Goal: Information Seeking & Learning: Check status

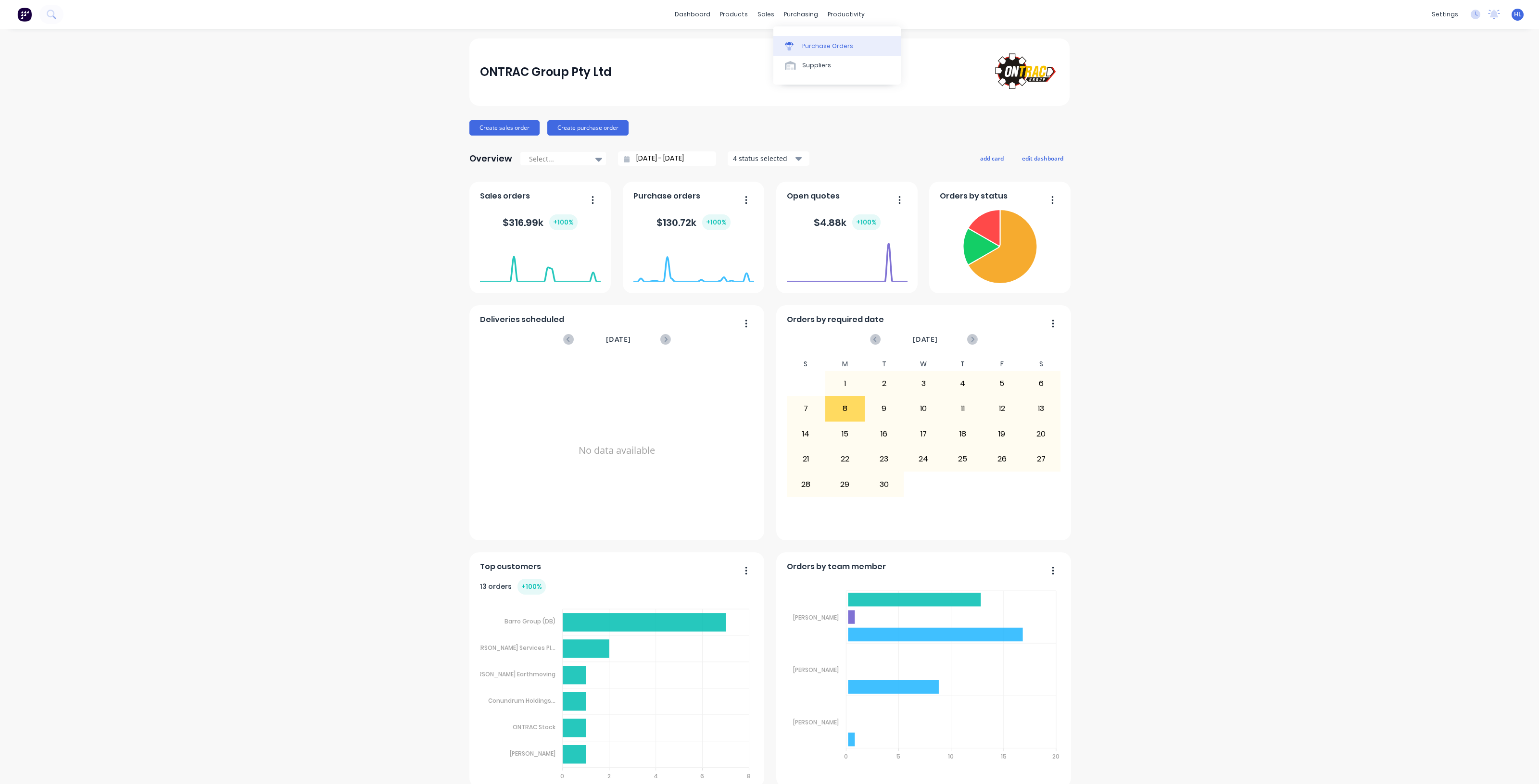
click at [819, 40] on link "Purchase Orders" at bounding box center [837, 46] width 128 height 19
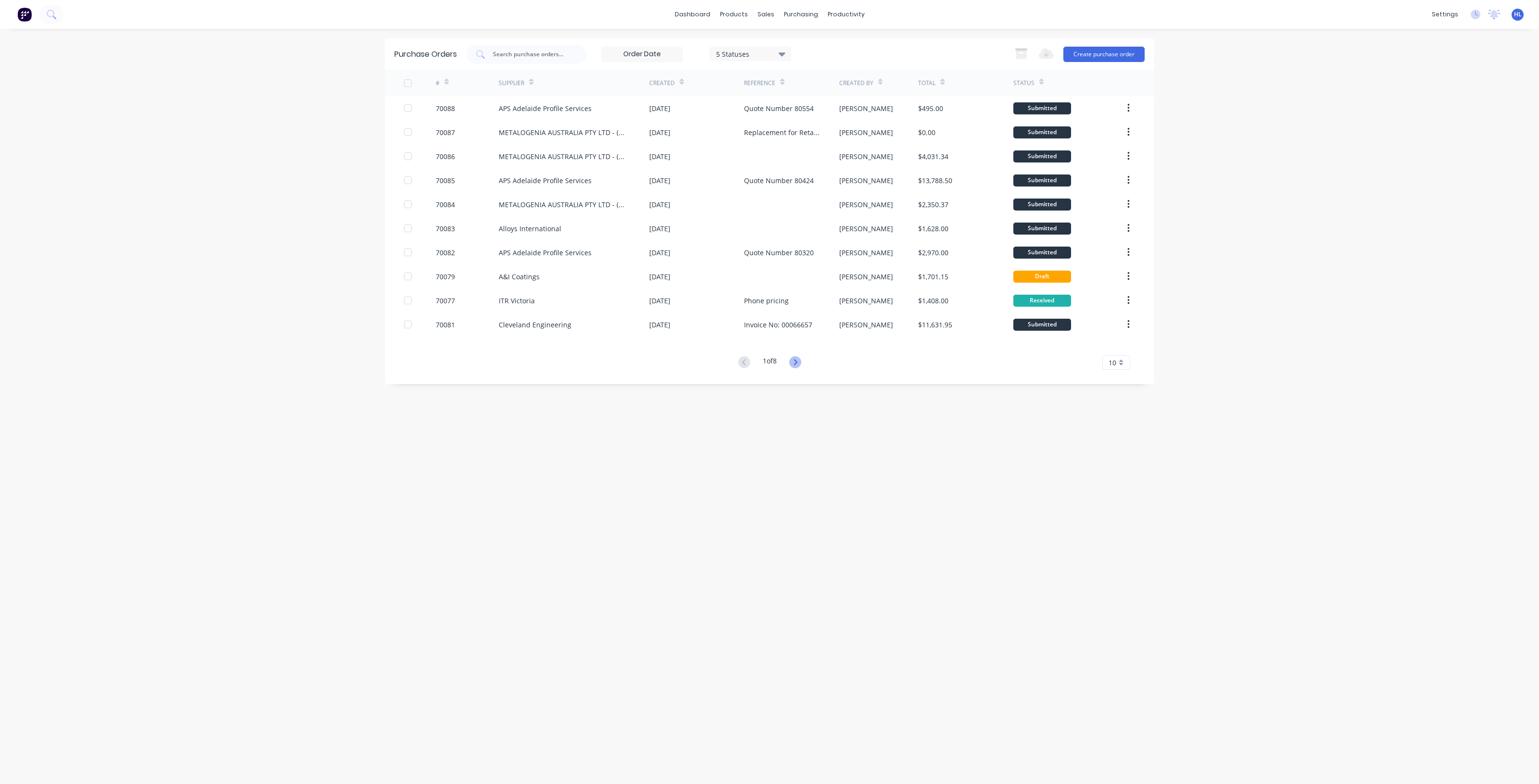
click at [794, 364] on icon at bounding box center [795, 362] width 12 height 12
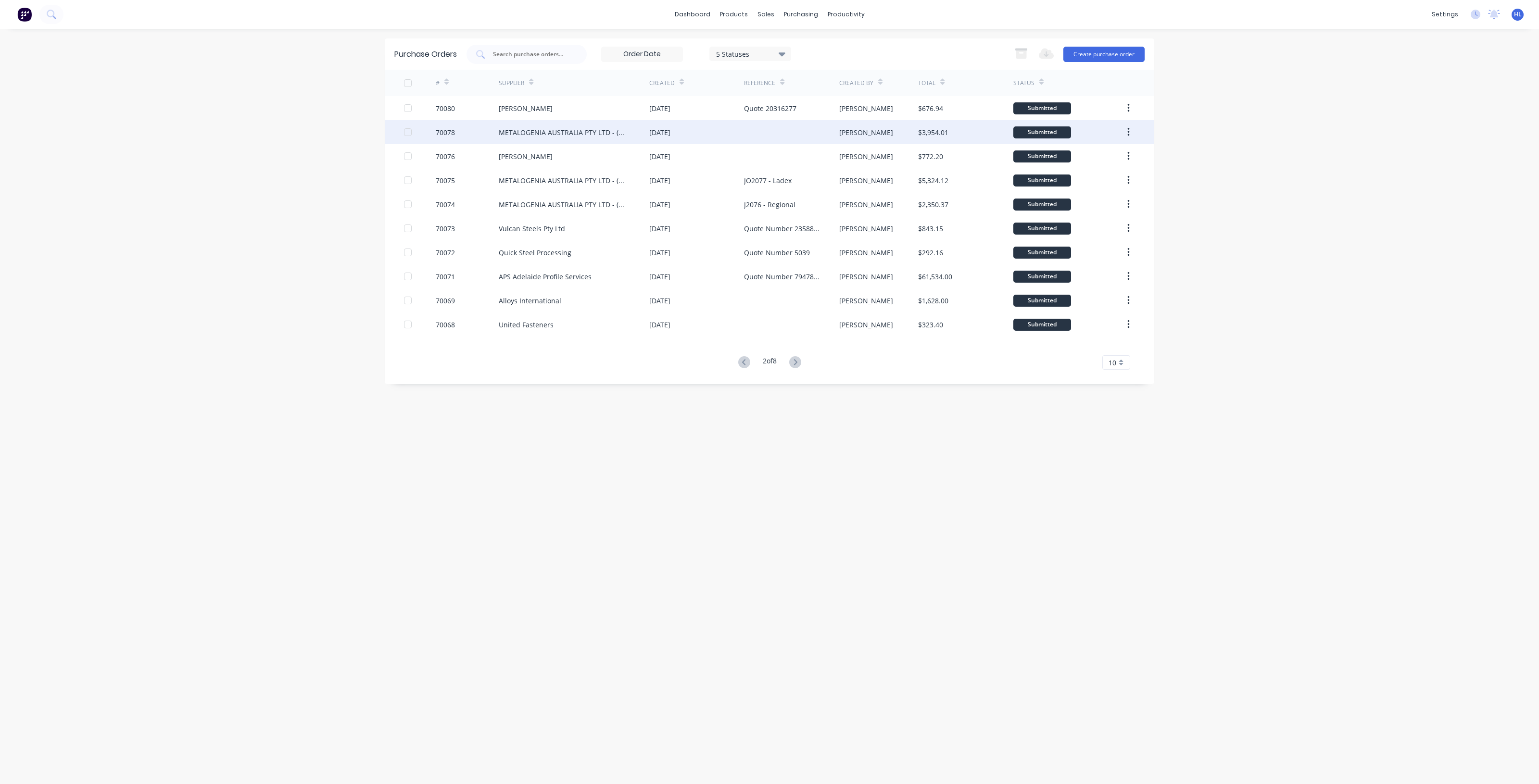
click at [503, 131] on div "METALOGENIA AUSTRALIA PTY LTD - (MTG)" at bounding box center [564, 133] width 131 height 10
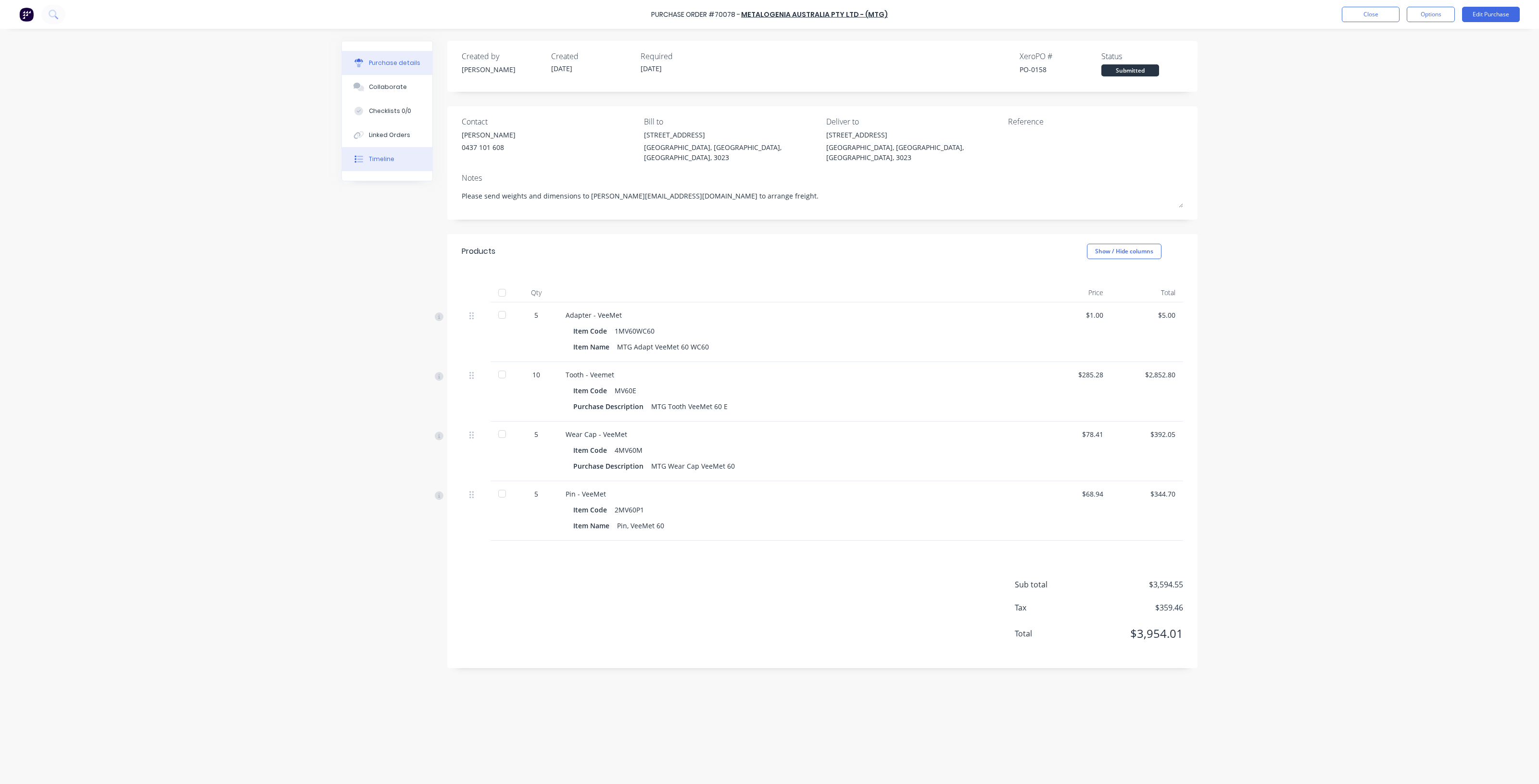
click at [386, 157] on div "Timeline" at bounding box center [381, 159] width 25 height 9
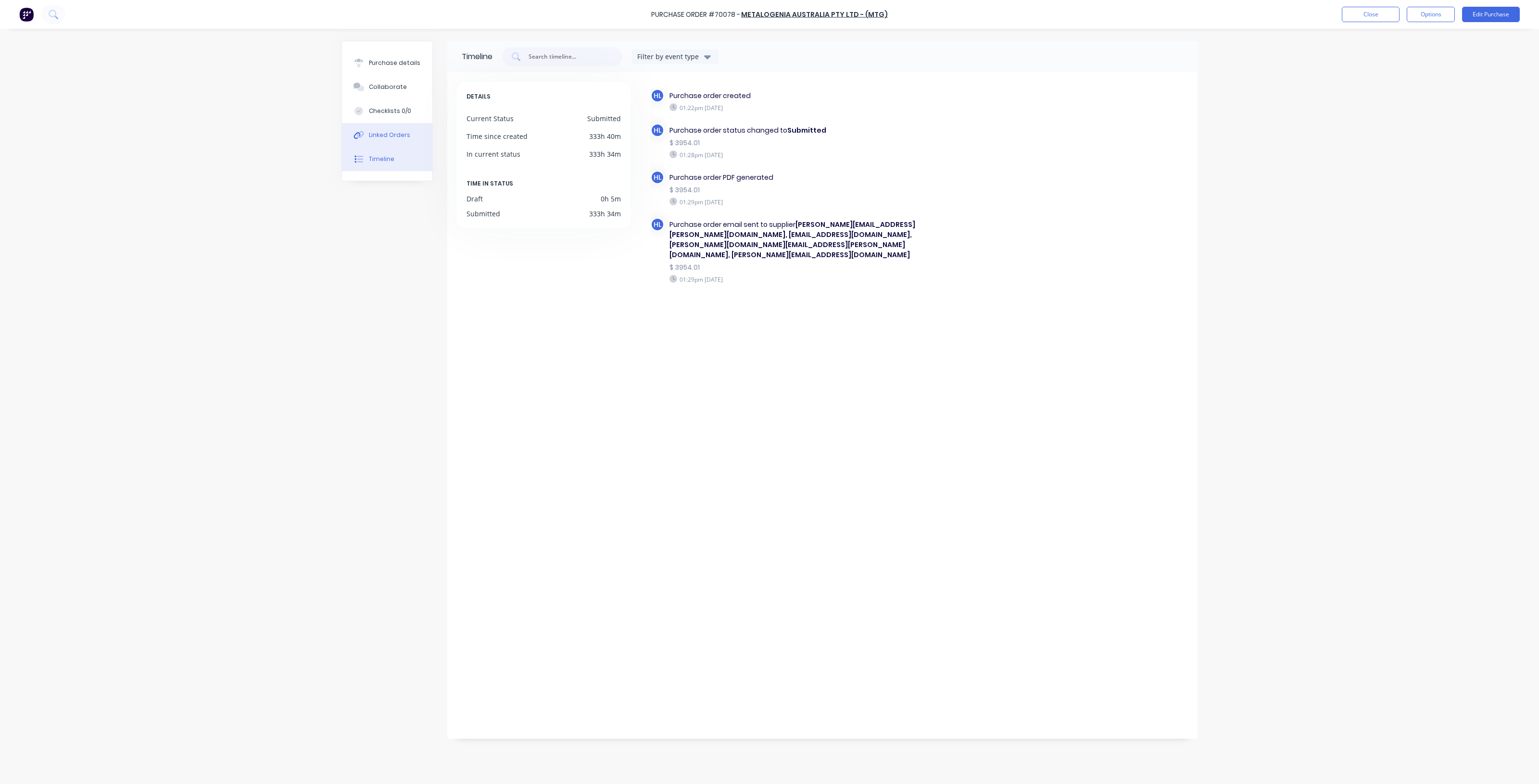
click at [391, 140] on button "Linked Orders" at bounding box center [387, 135] width 91 height 24
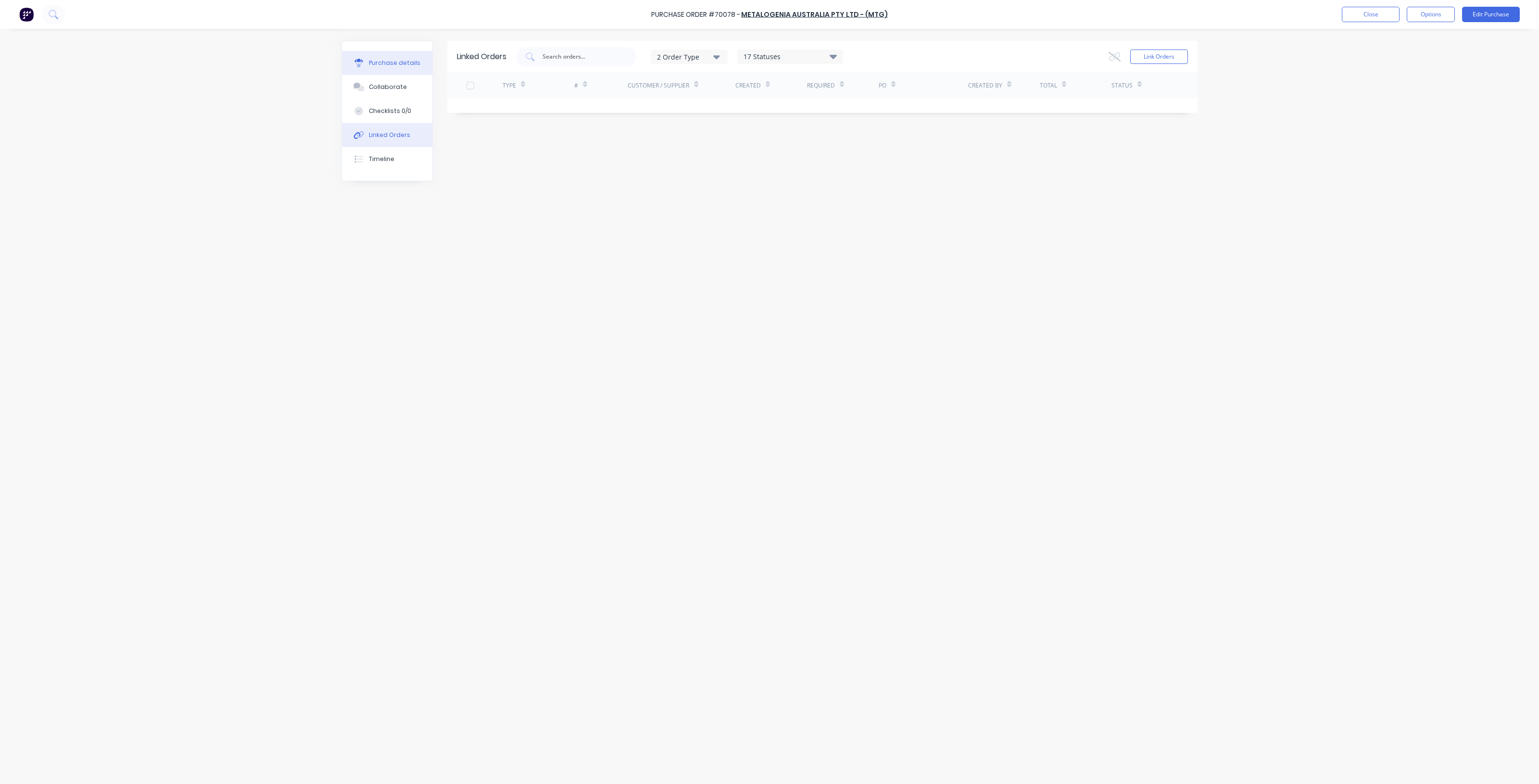
click at [400, 53] on button "Purchase details" at bounding box center [387, 63] width 91 height 24
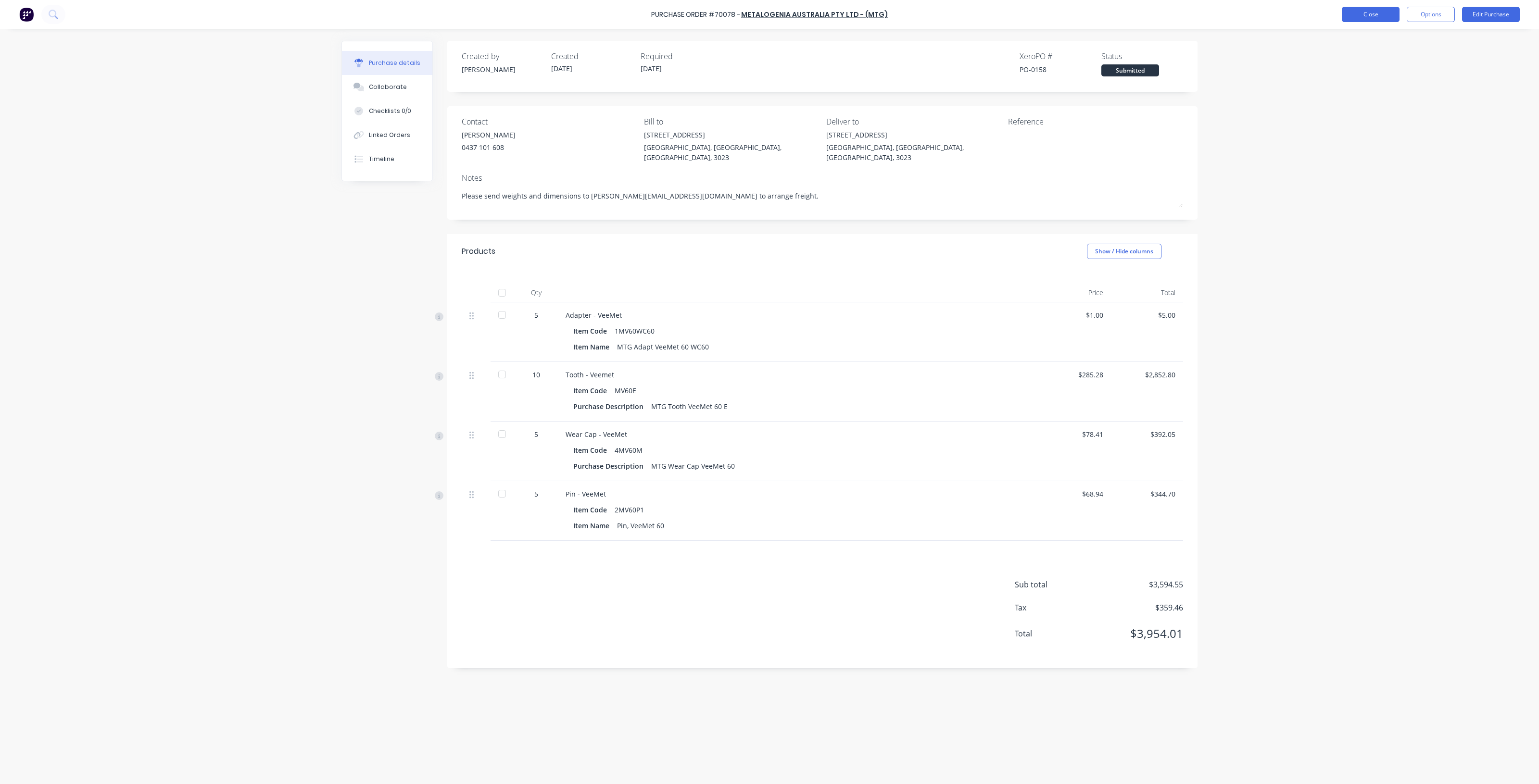
click at [1390, 10] on button "Close" at bounding box center [1371, 14] width 58 height 15
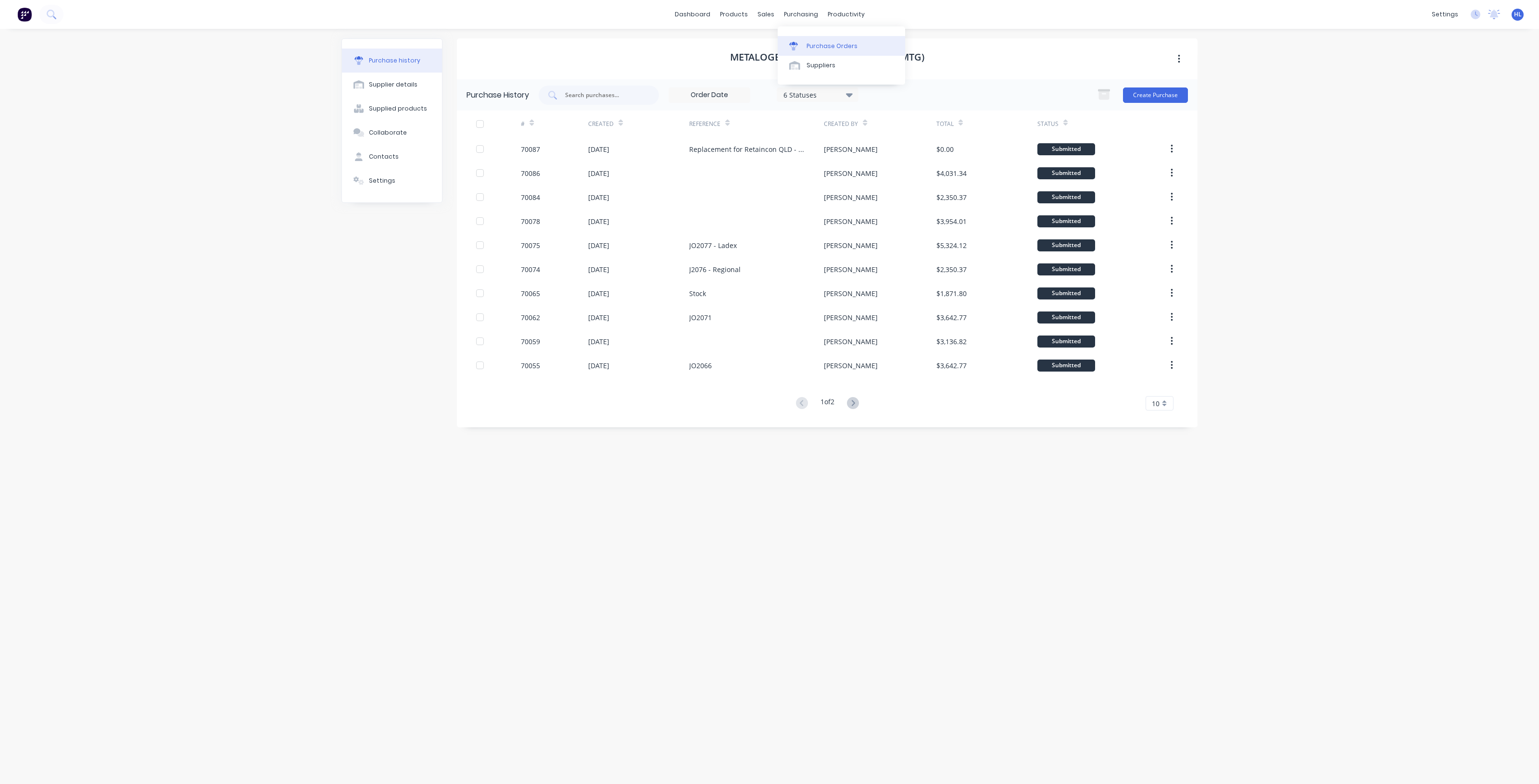
click at [823, 52] on link "Purchase Orders" at bounding box center [841, 46] width 128 height 19
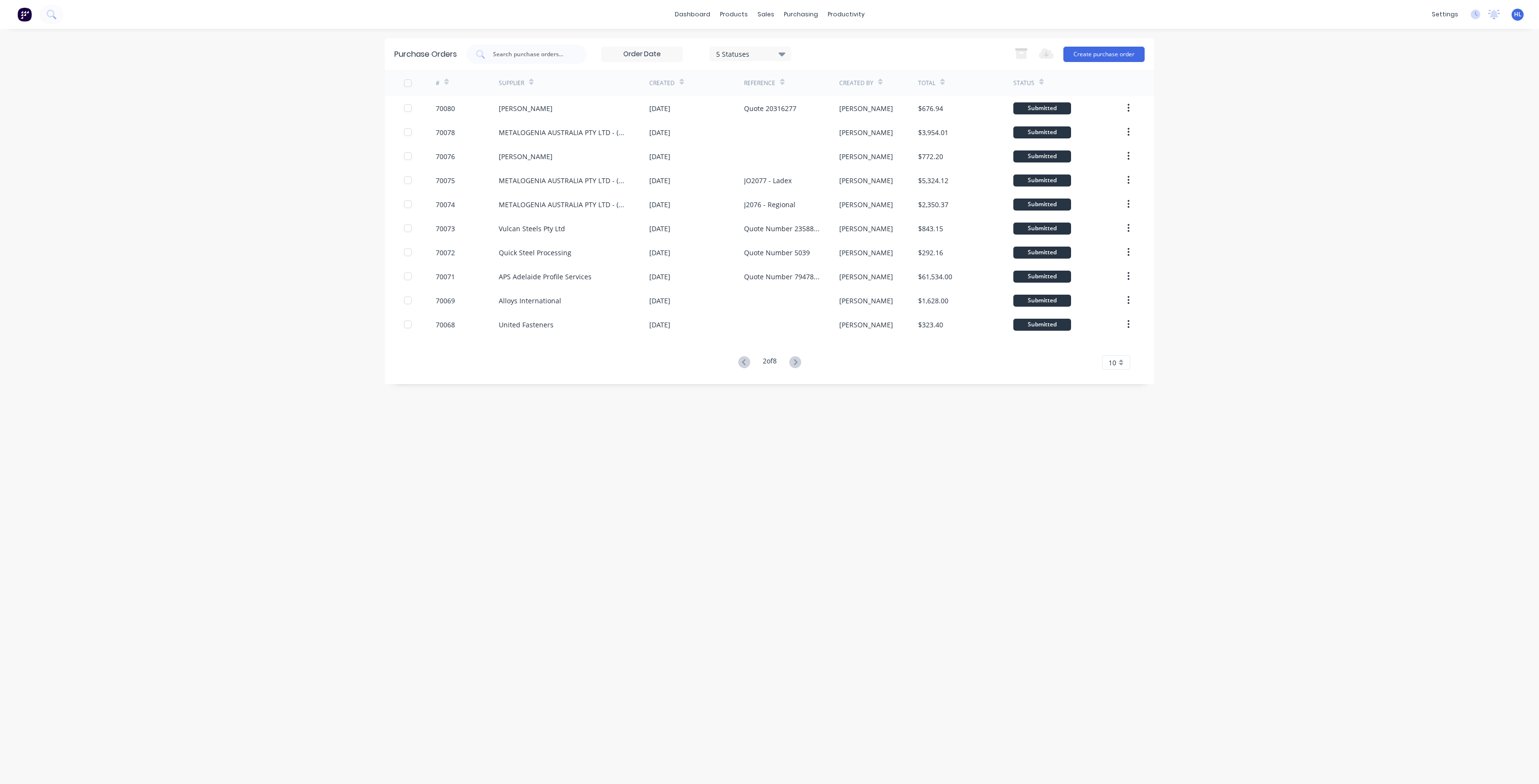
click at [686, 52] on div "5 Statuses" at bounding box center [696, 54] width 190 height 15
click at [732, 51] on div "5 Statuses" at bounding box center [751, 54] width 69 height 10
click at [639, 56] on input at bounding box center [642, 54] width 81 height 14
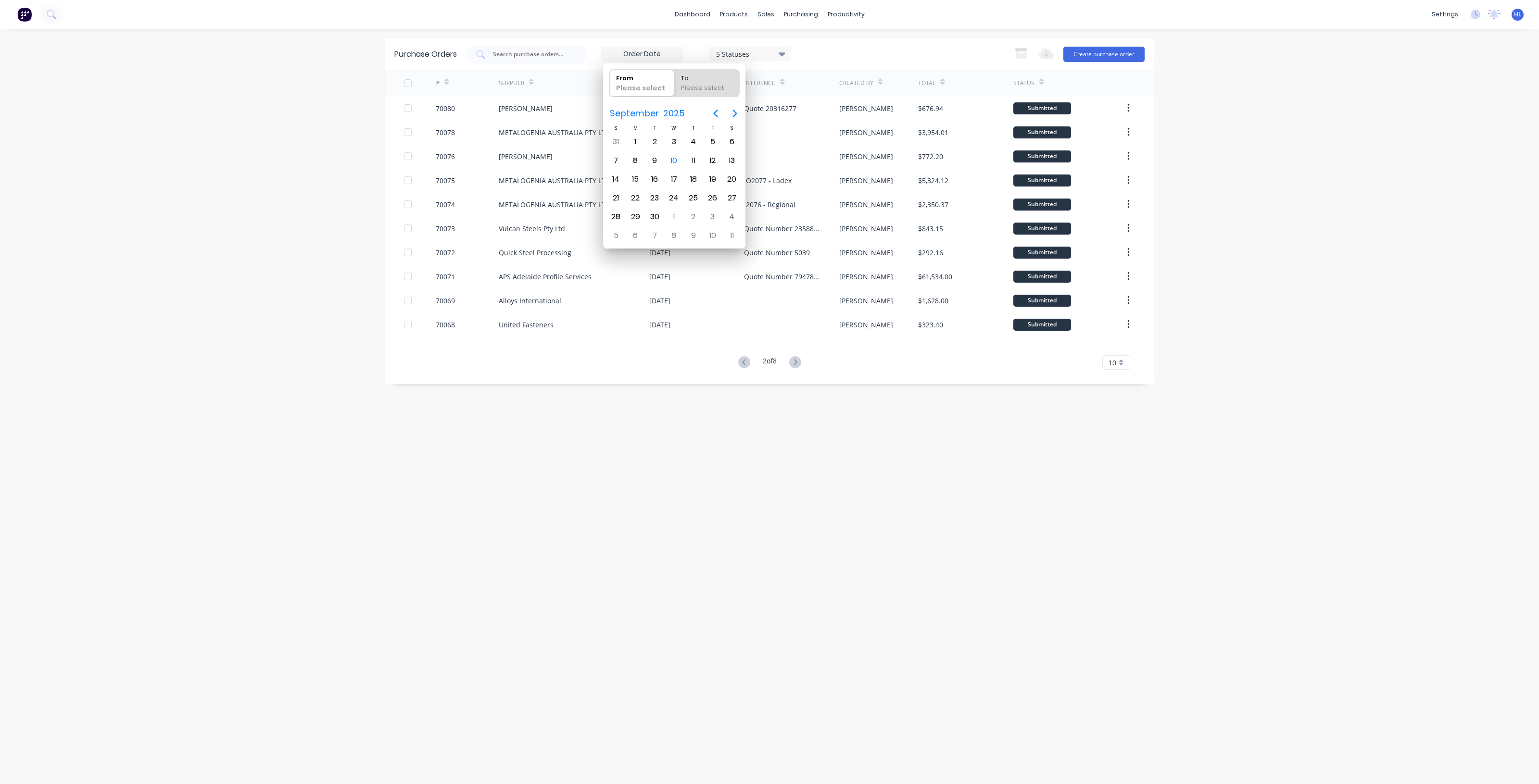
click at [614, 40] on div "Purchase Orders 5 Statuses 5 Statuses Export to Excel (XLSX) Create purchase or…" at bounding box center [770, 54] width 770 height 31
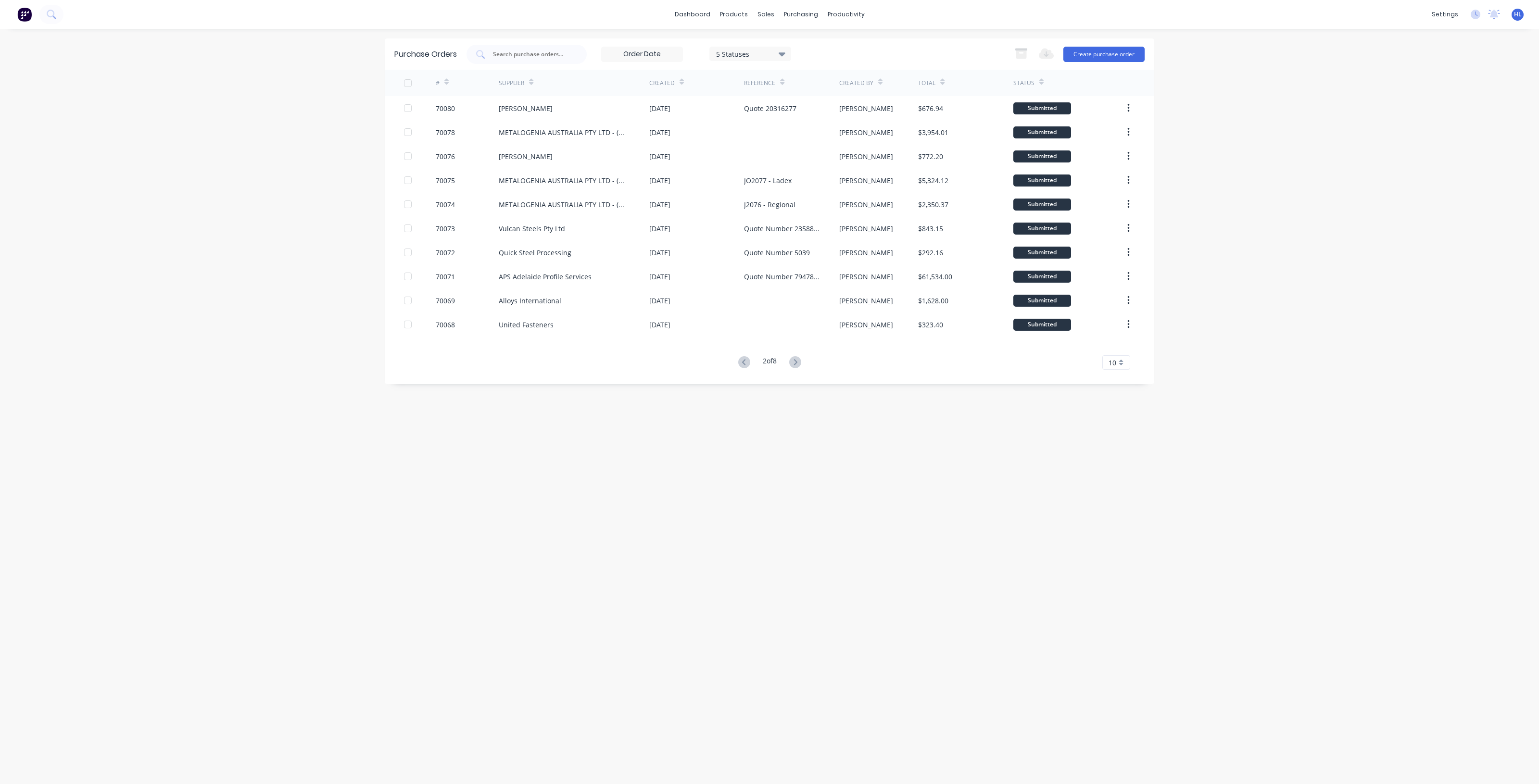
click at [527, 63] on div "Purchase Orders 5 Statuses 5 Statuses Export to Excel (XLSX) Create purchase or…" at bounding box center [770, 54] width 770 height 31
click at [533, 58] on input "text" at bounding box center [532, 54] width 80 height 10
click at [574, 27] on div "dashboard products sales purchasing productivity dashboard products Product Cat…" at bounding box center [770, 14] width 1539 height 29
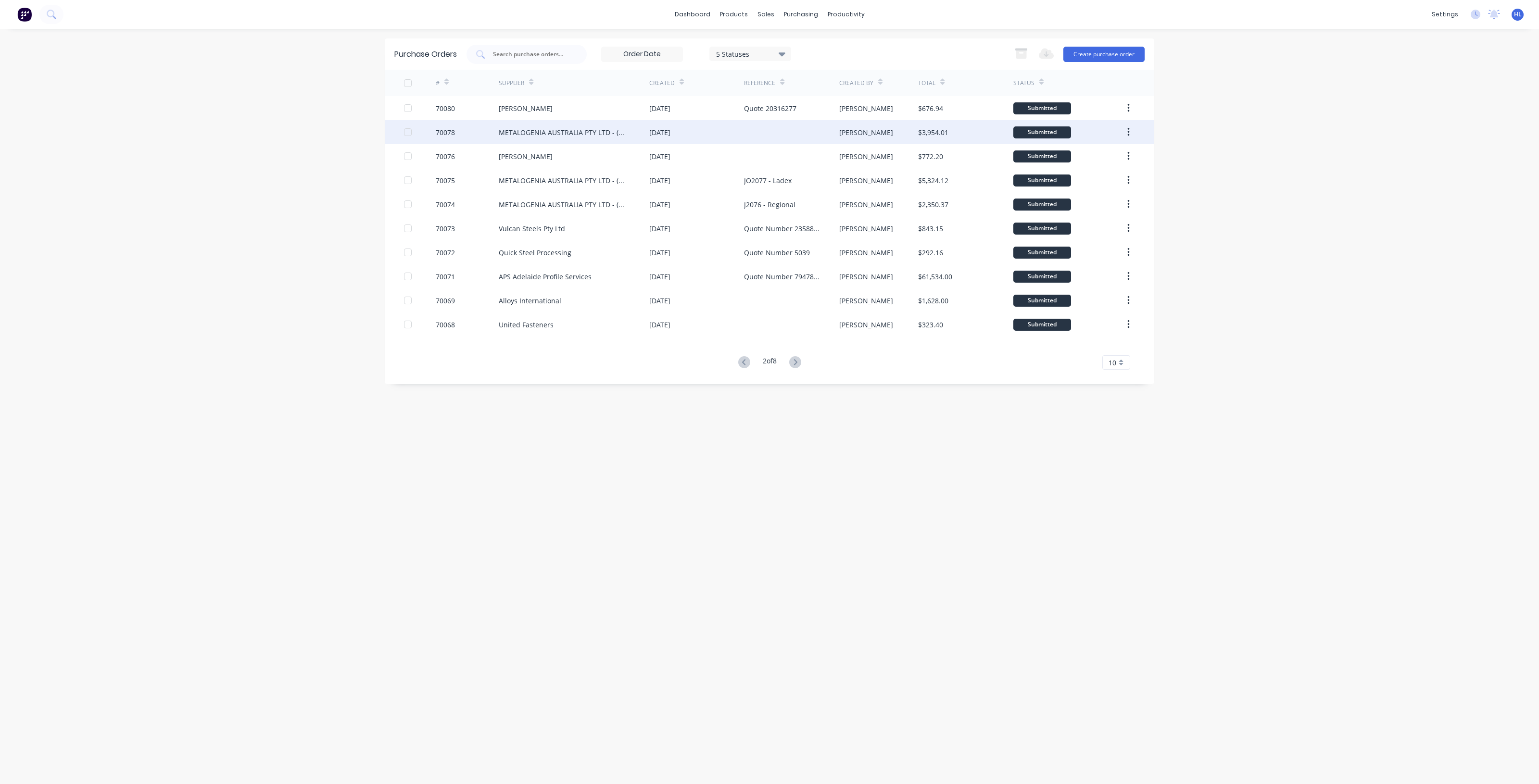
click at [612, 133] on div "METALOGENIA AUSTRALIA PTY LTD - (MTG)" at bounding box center [564, 133] width 131 height 10
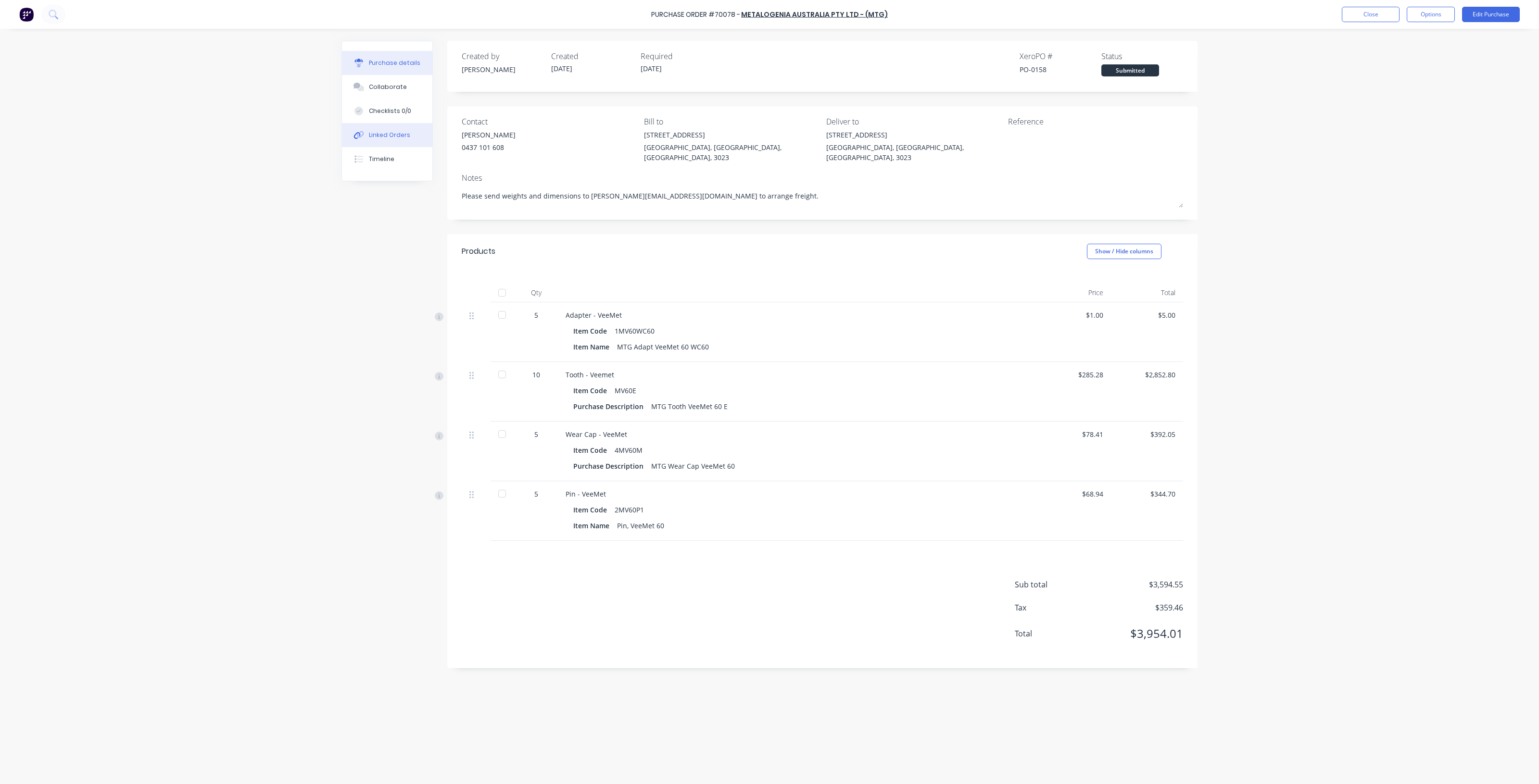
click at [378, 144] on button "Linked Orders" at bounding box center [387, 135] width 91 height 24
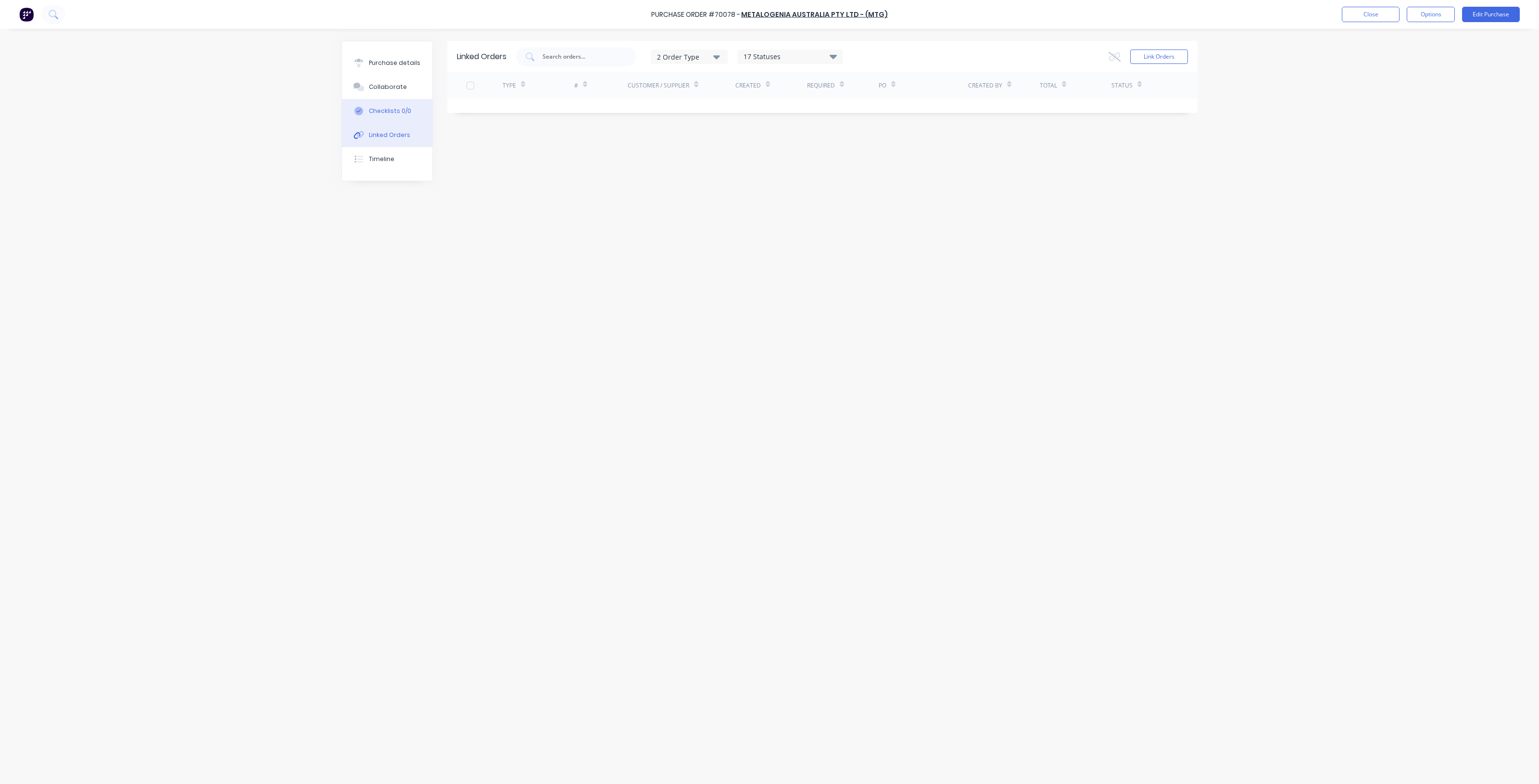
click at [391, 104] on button "Checklists 0/0" at bounding box center [387, 111] width 91 height 24
click at [395, 84] on div "Collaborate" at bounding box center [388, 87] width 38 height 9
click at [398, 68] on button "Purchase details" at bounding box center [387, 63] width 91 height 24
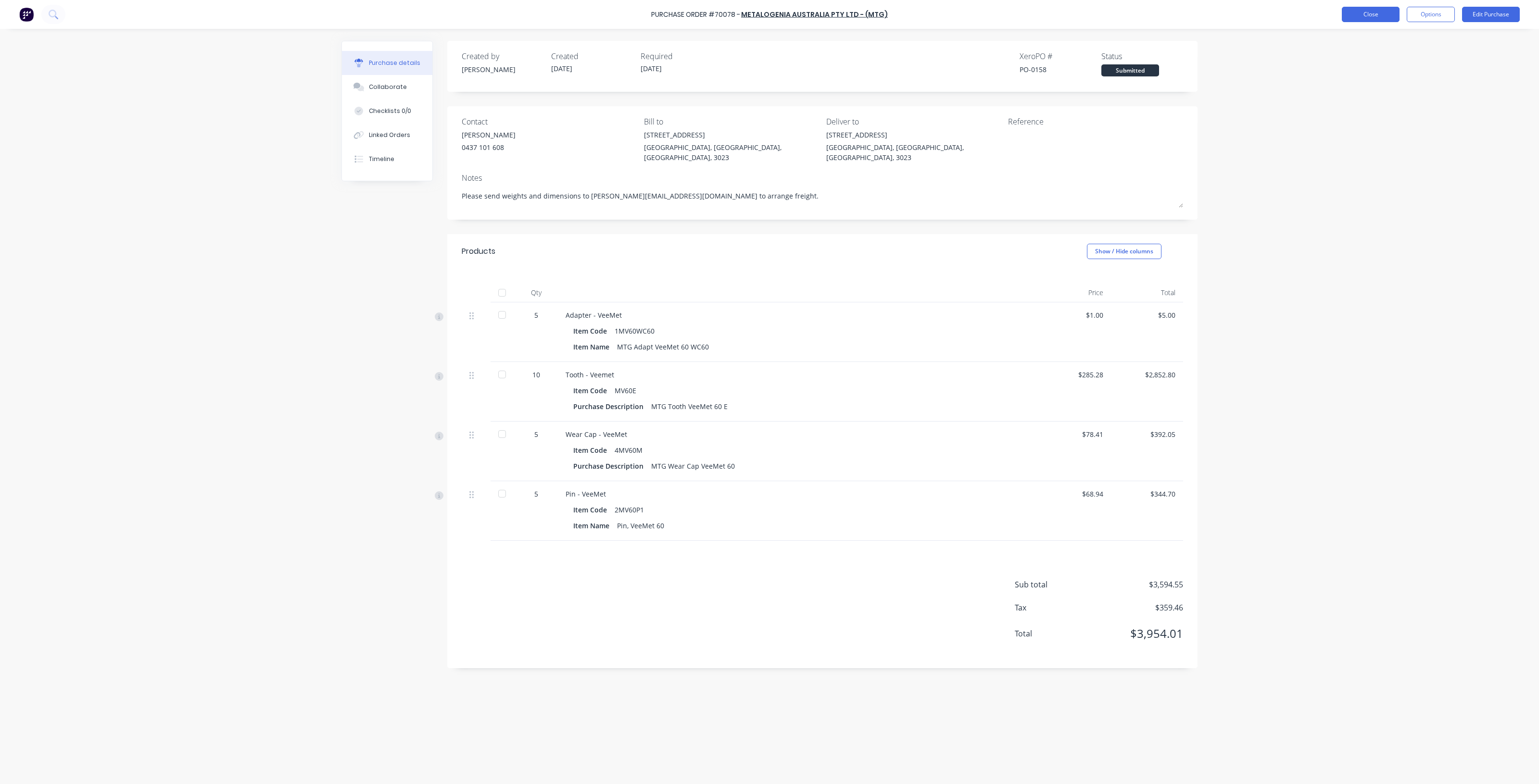
click at [1366, 14] on button "Close" at bounding box center [1371, 14] width 58 height 15
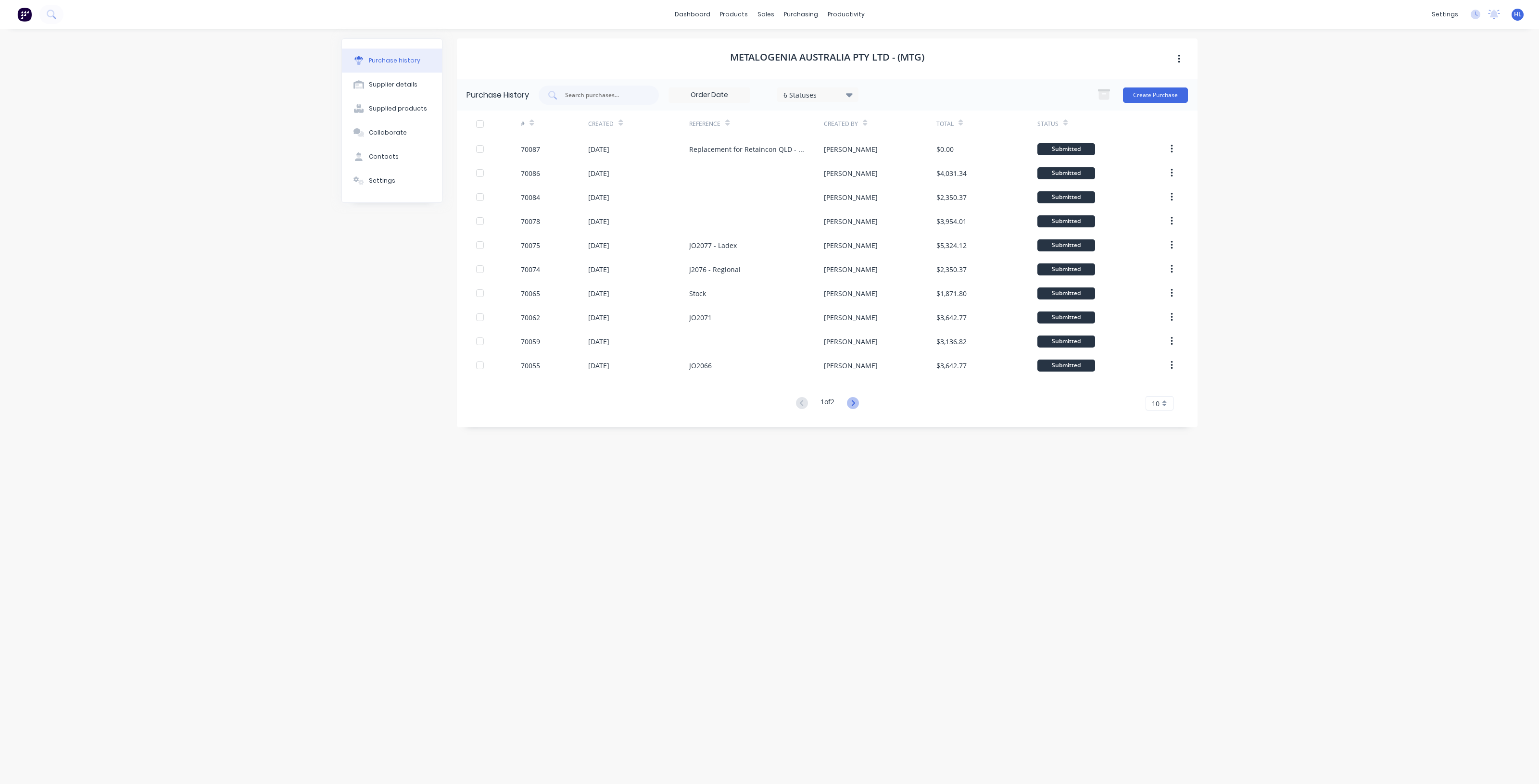
click at [855, 404] on icon at bounding box center [853, 402] width 3 height 6
click at [872, 47] on div "Workflow" at bounding box center [863, 46] width 29 height 9
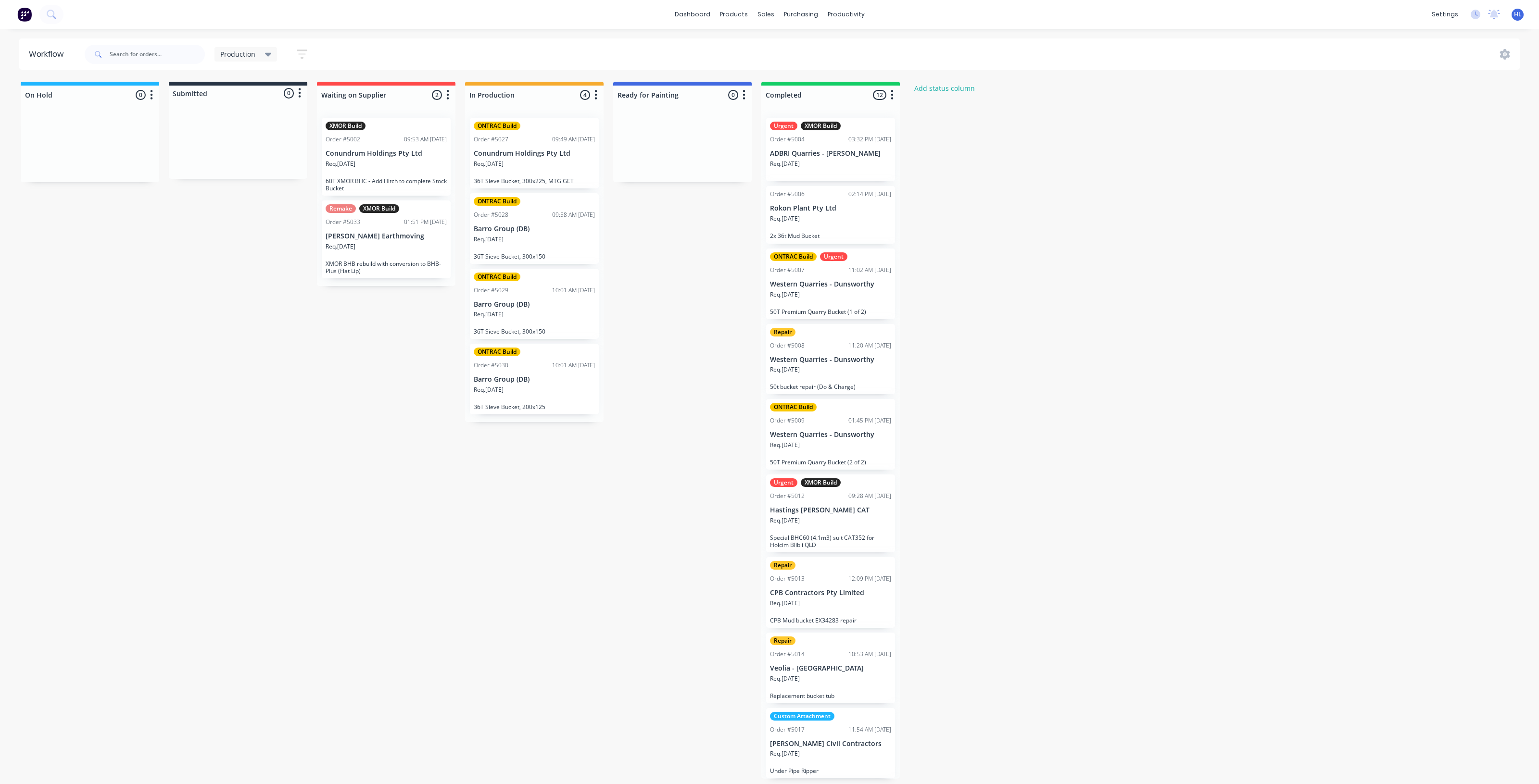
click at [840, 525] on div "Req. [DATE]" at bounding box center [831, 525] width 121 height 17
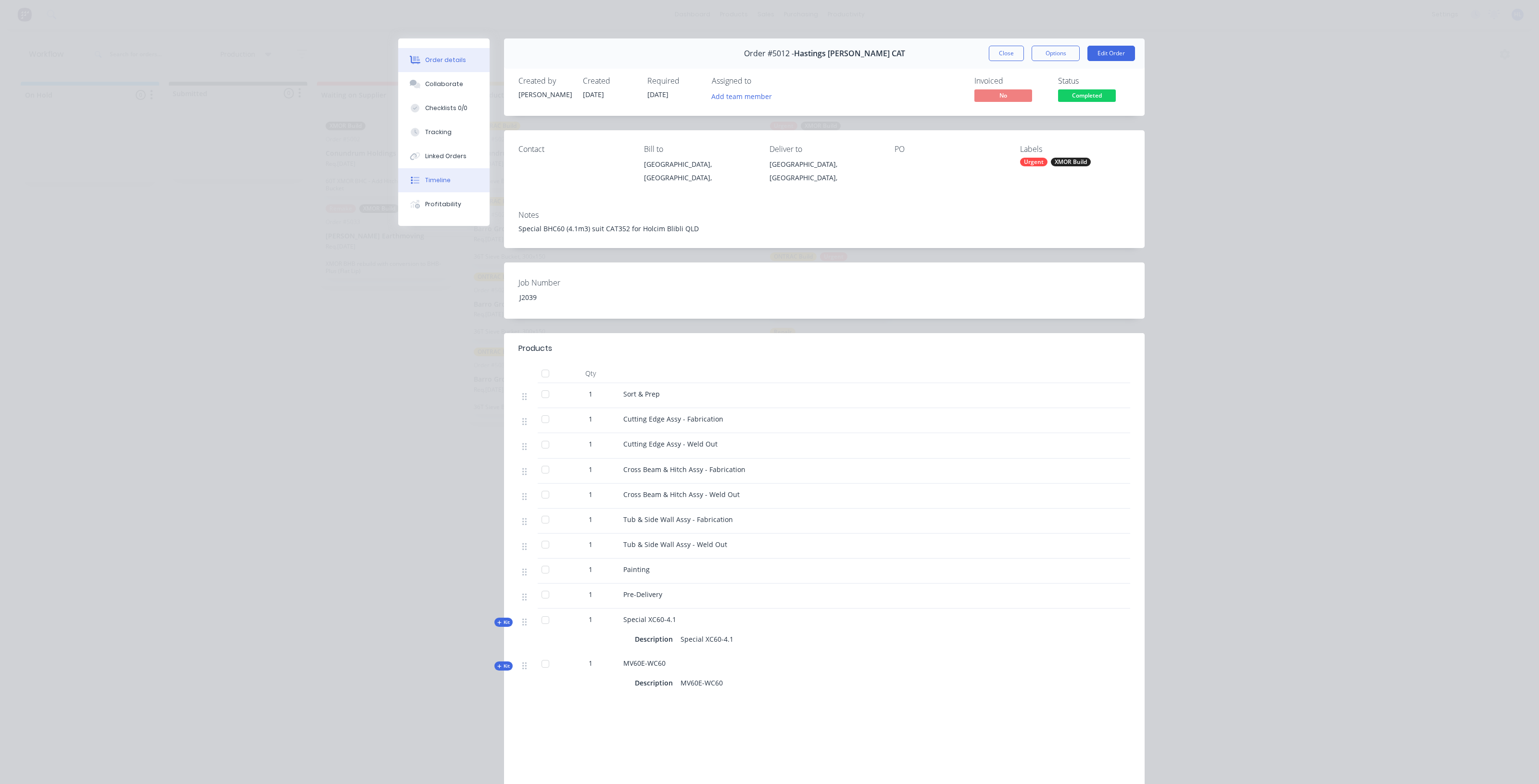
drag, startPoint x: 427, startPoint y: 182, endPoint x: 432, endPoint y: 181, distance: 5.1
click at [432, 181] on div "Timeline" at bounding box center [438, 181] width 25 height 9
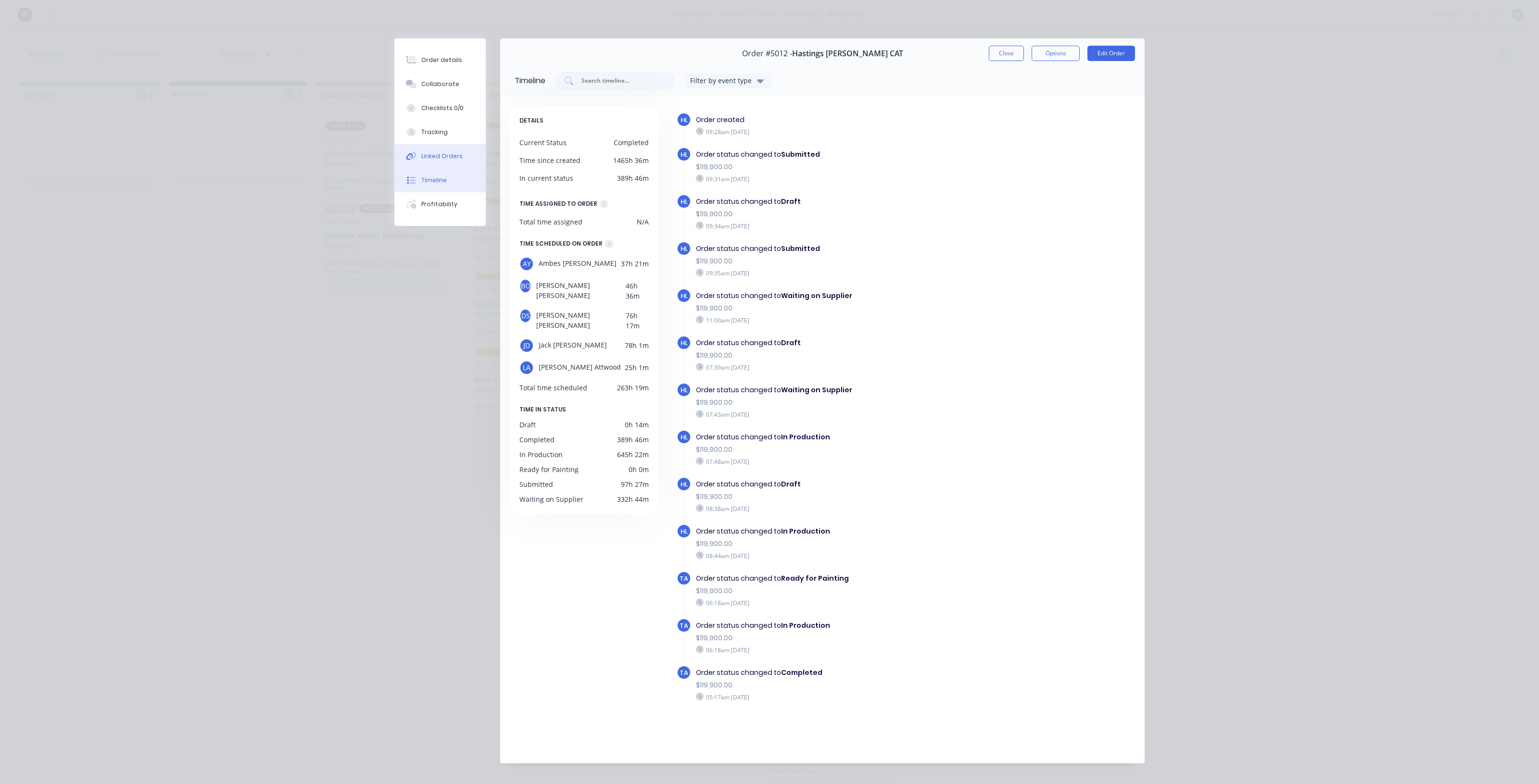
click at [434, 162] on button "Linked Orders" at bounding box center [440, 156] width 91 height 24
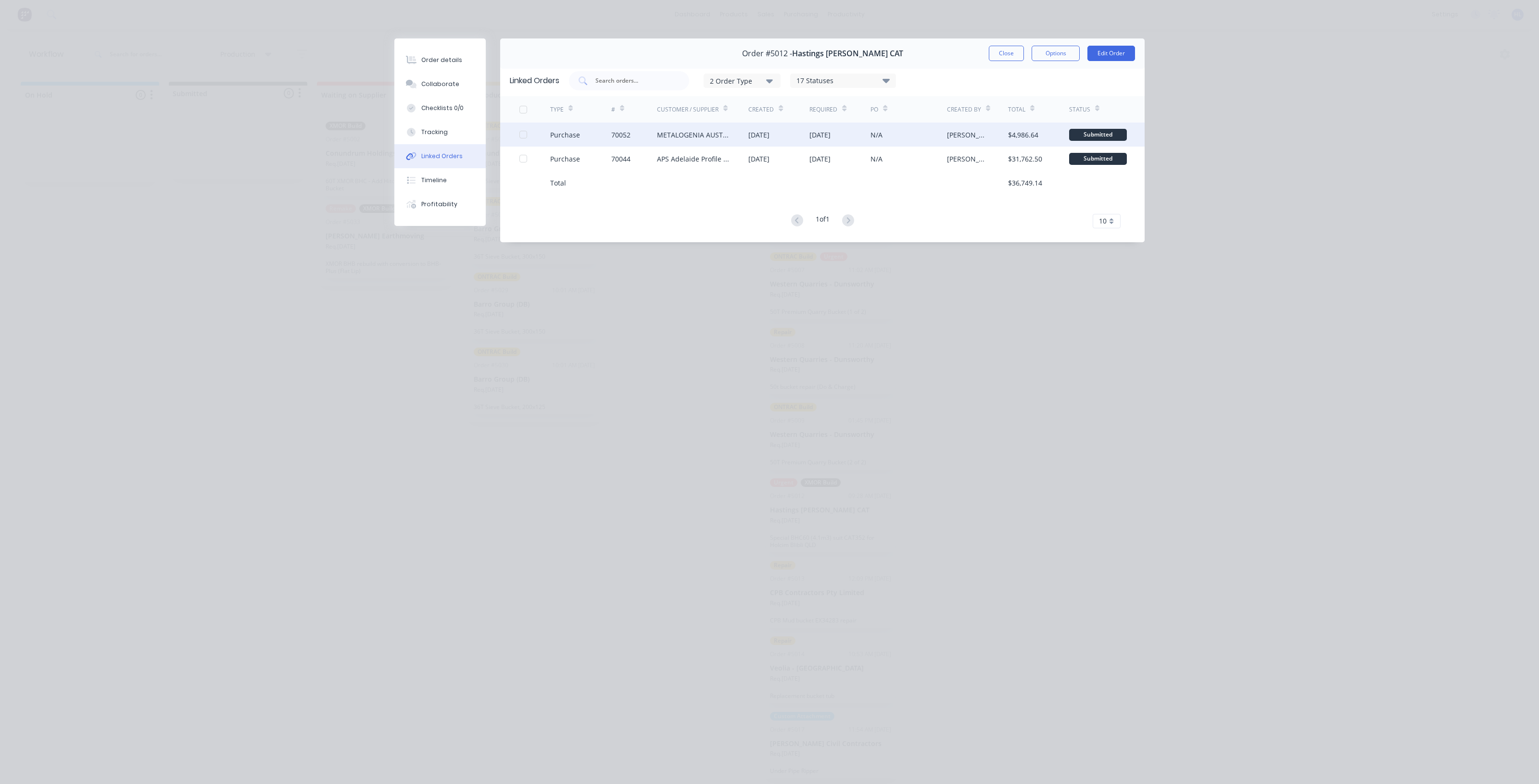
click at [564, 136] on div "Purchase" at bounding box center [565, 135] width 30 height 10
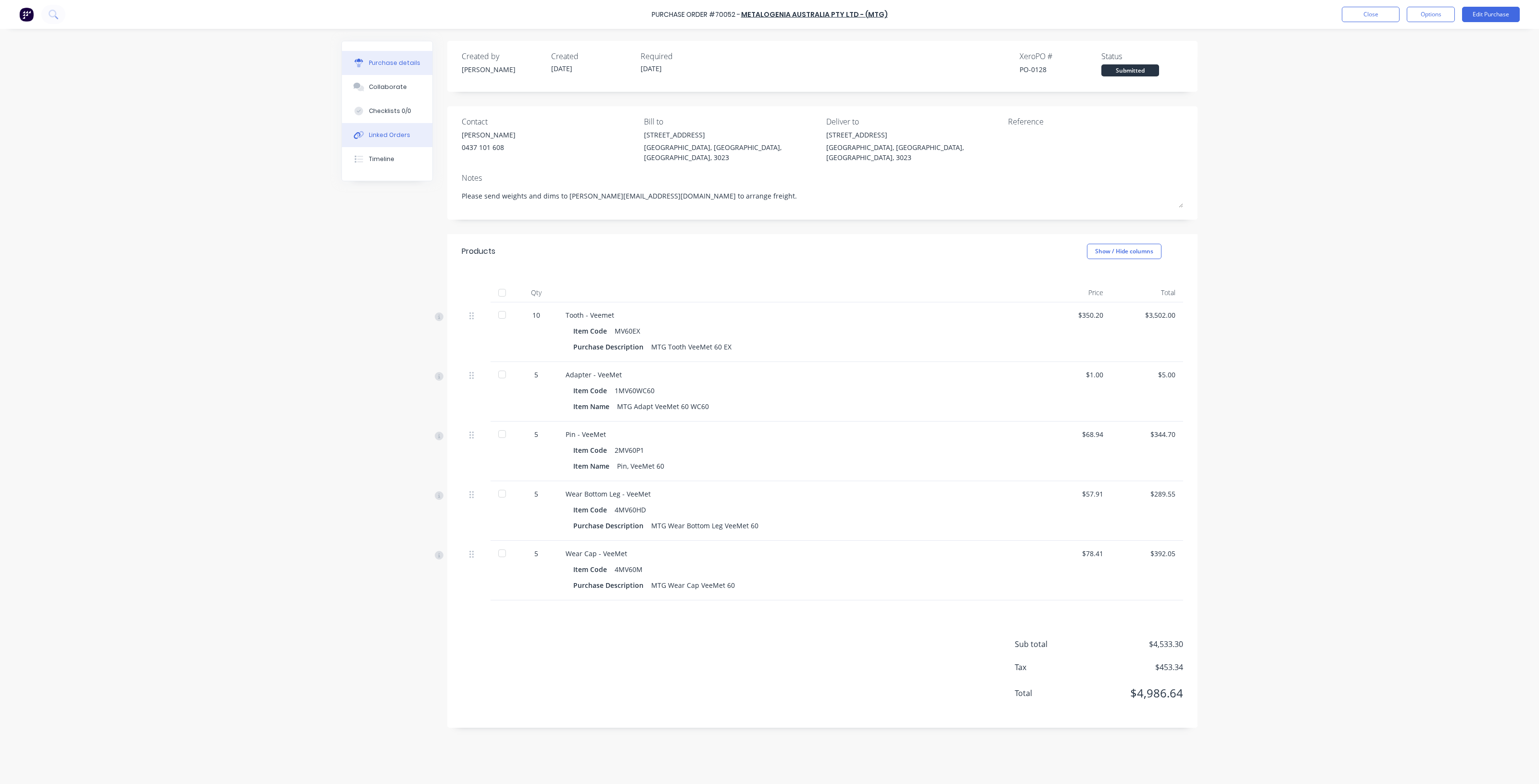
click at [395, 134] on div "Linked Orders" at bounding box center [389, 135] width 41 height 9
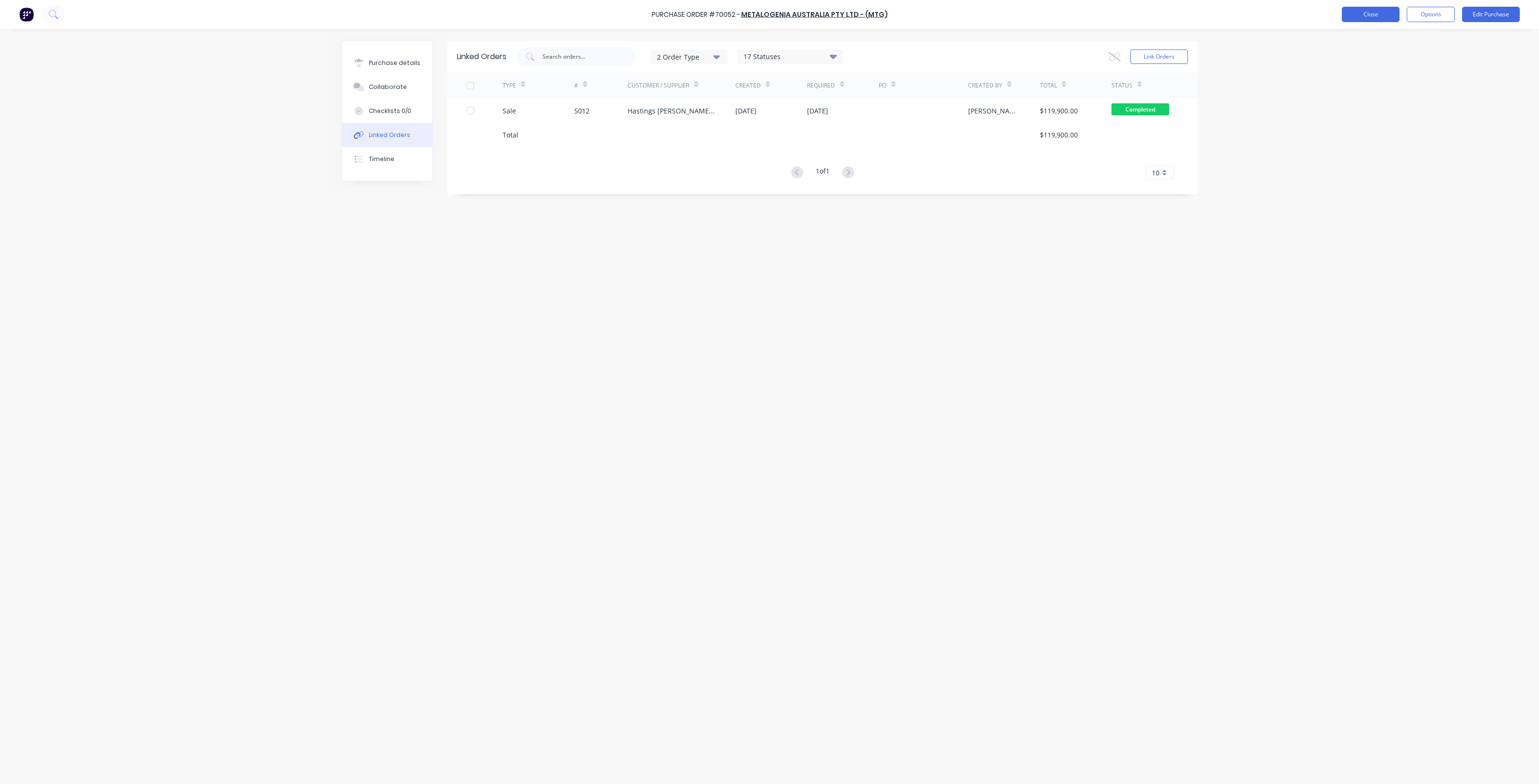
click at [1360, 7] on button "Close" at bounding box center [1371, 14] width 58 height 15
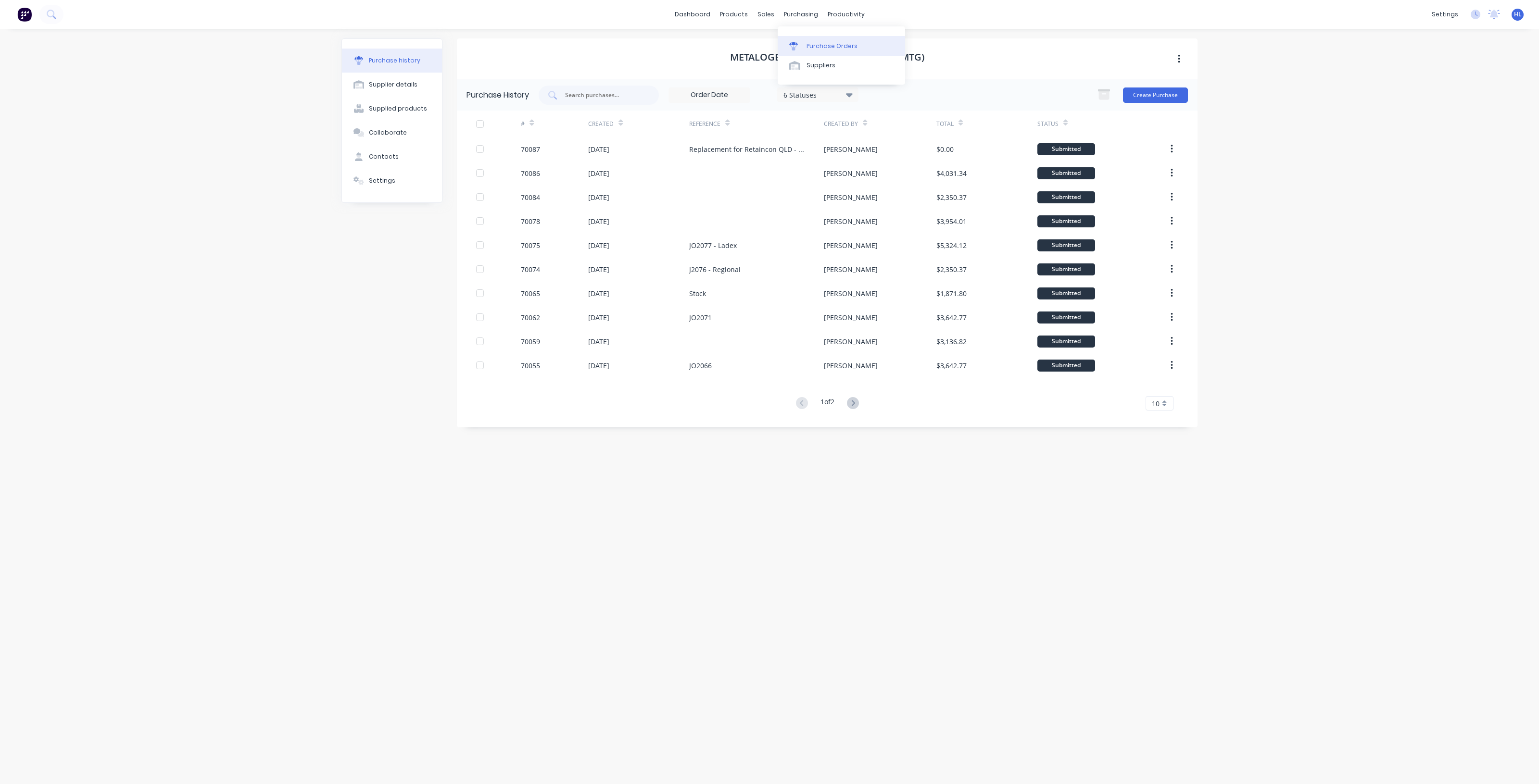
click at [834, 46] on div "Purchase Orders" at bounding box center [832, 46] width 51 height 9
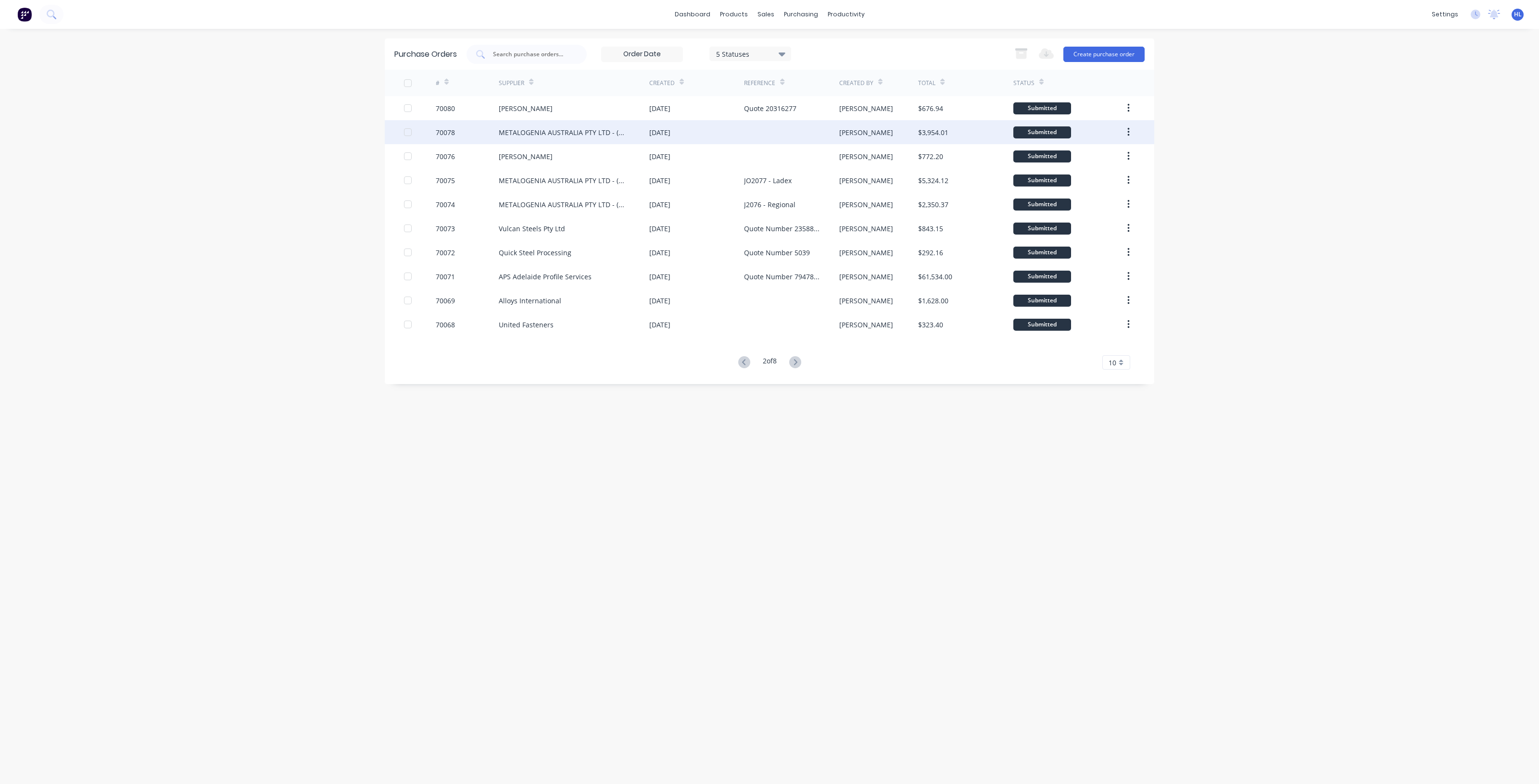
click at [560, 131] on div "METALOGENIA AUSTRALIA PTY LTD - (MTG)" at bounding box center [564, 133] width 131 height 10
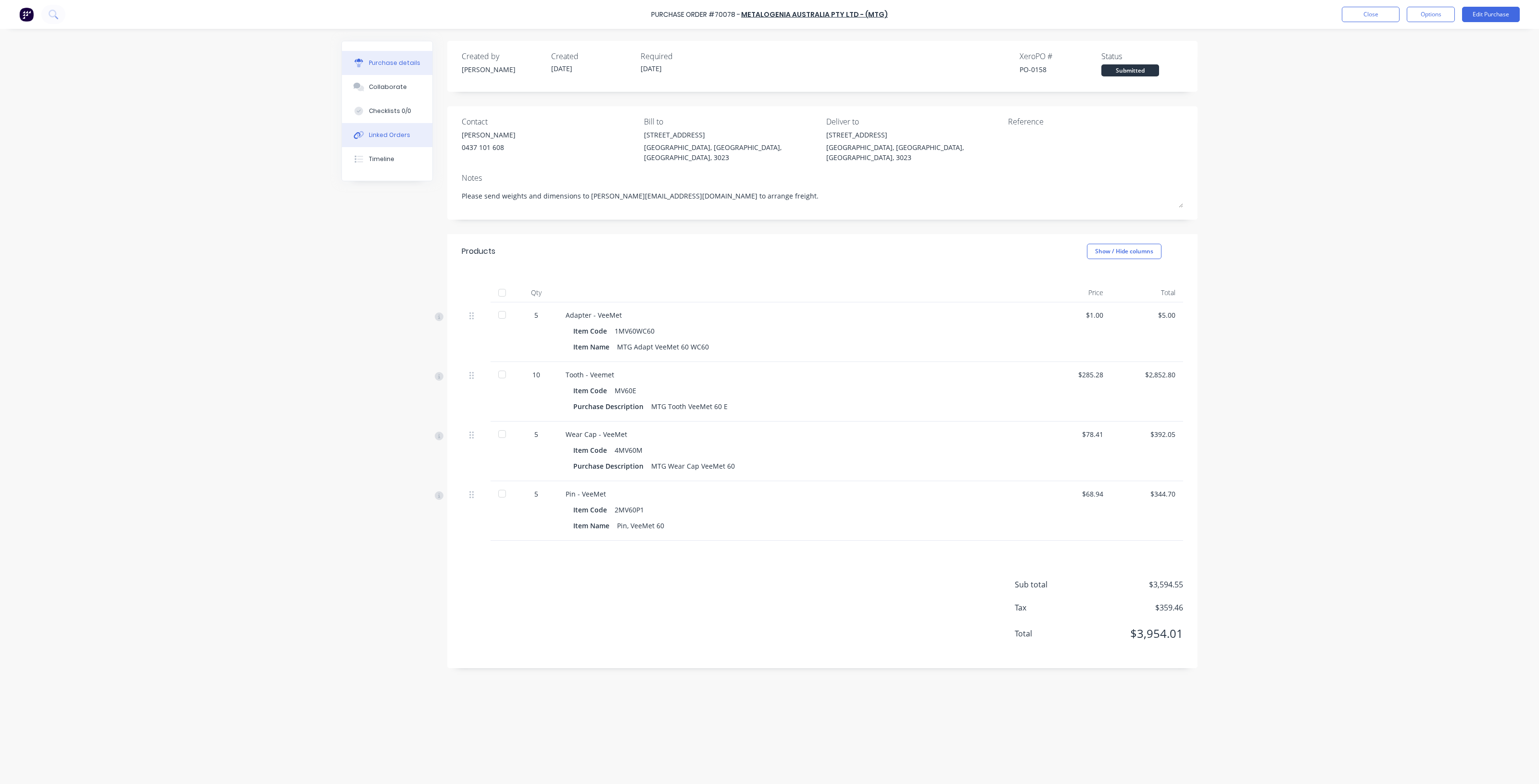
click at [393, 133] on div "Linked Orders" at bounding box center [389, 135] width 41 height 9
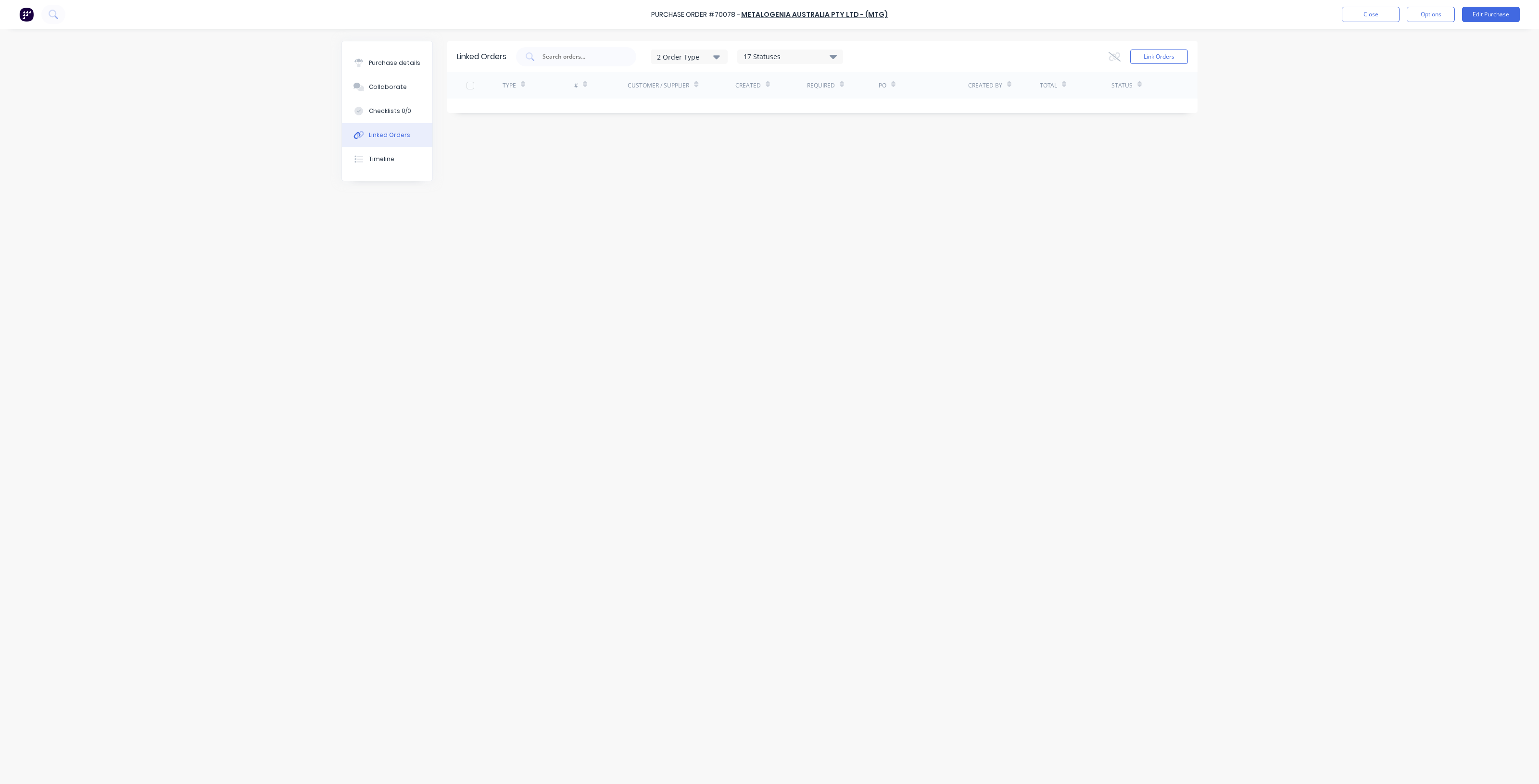
click at [401, 133] on div "Linked Orders" at bounding box center [389, 135] width 41 height 9
click at [991, 157] on div "Linked Orders 2 Order Type 17 Statuses Sales Order Status All Archived Draft Qu…" at bounding box center [770, 404] width 856 height 727
click at [1146, 59] on button "Link Orders" at bounding box center [1159, 56] width 58 height 14
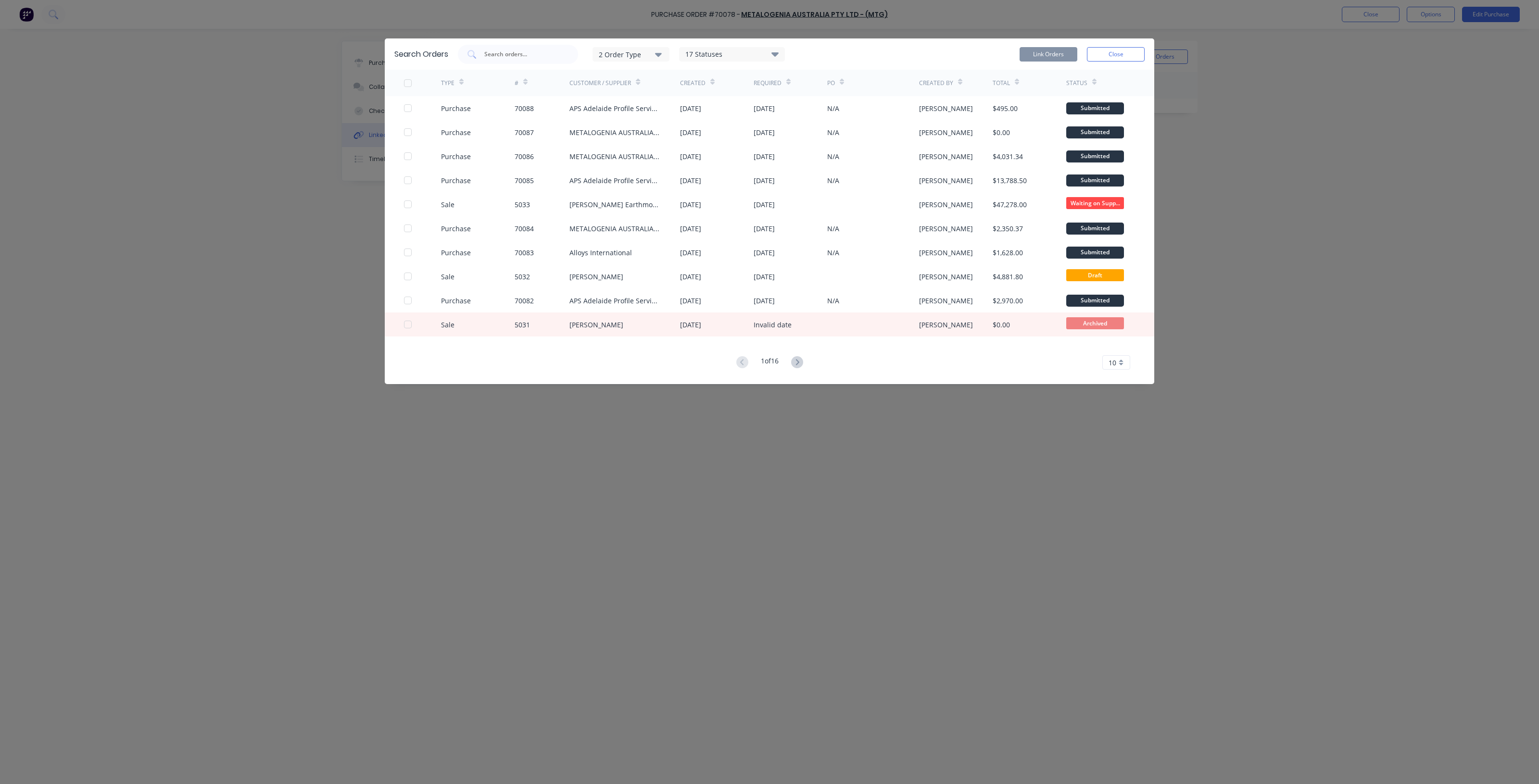
click at [638, 54] on div "2 Order Type" at bounding box center [631, 54] width 65 height 10
click at [676, 97] on div "button" at bounding box center [673, 97] width 19 height 19
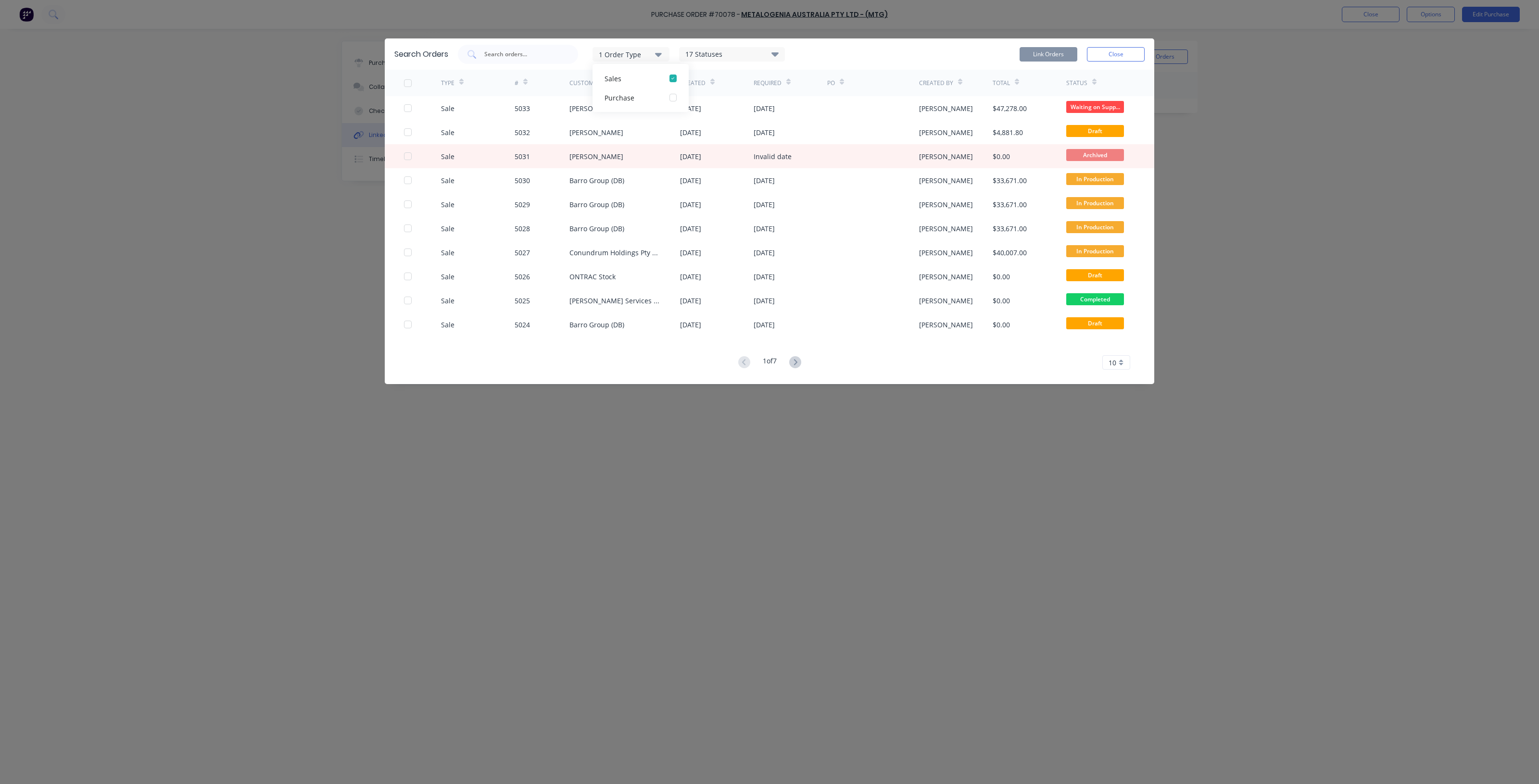
click at [586, 46] on div "1 Order Type Sales Purchase 17 Statuses Sales Order Status All Archived Draft Q…" at bounding box center [622, 54] width 327 height 19
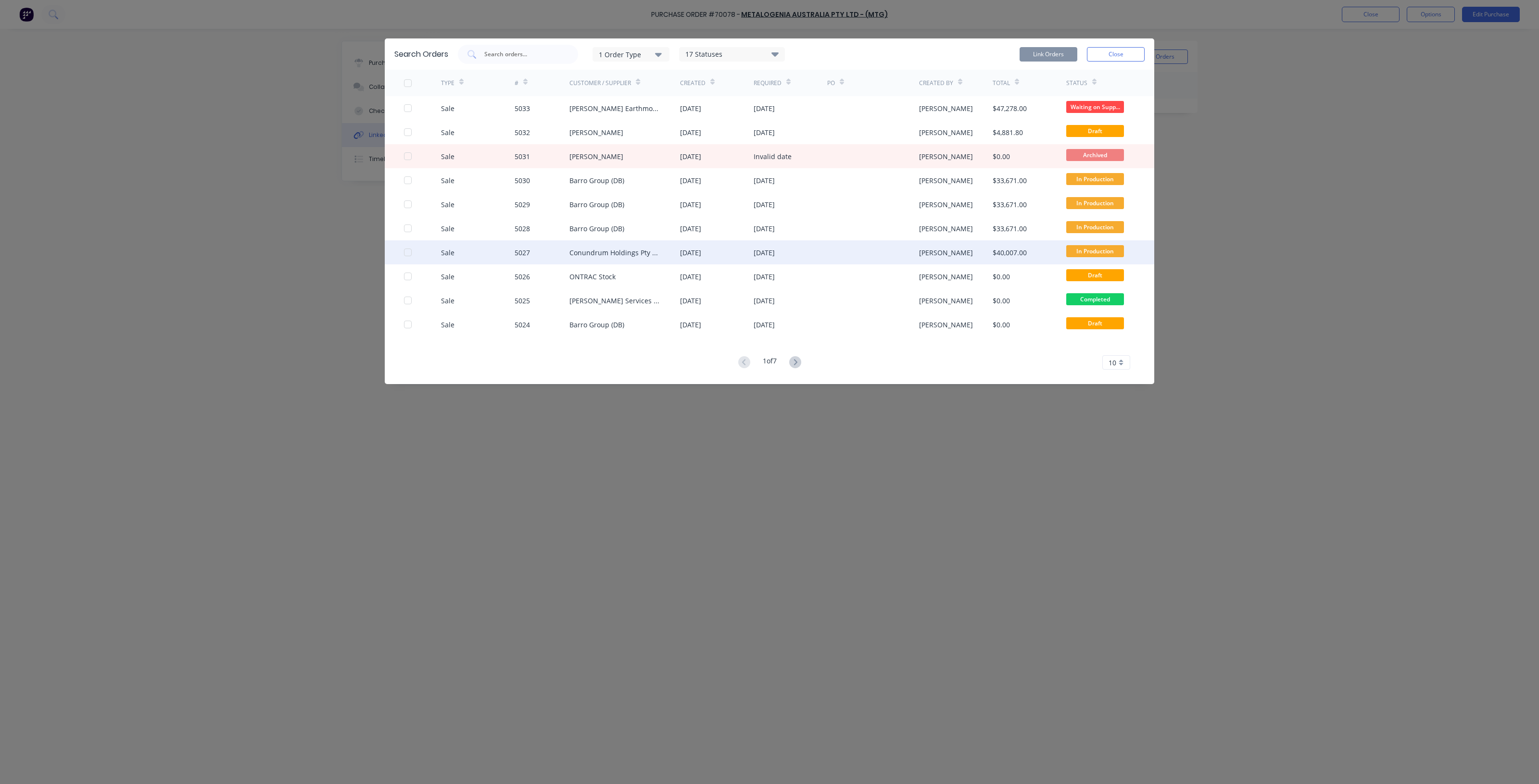
click at [407, 251] on div at bounding box center [408, 252] width 19 height 19
click at [1064, 56] on button "Link Orders" at bounding box center [1049, 54] width 58 height 14
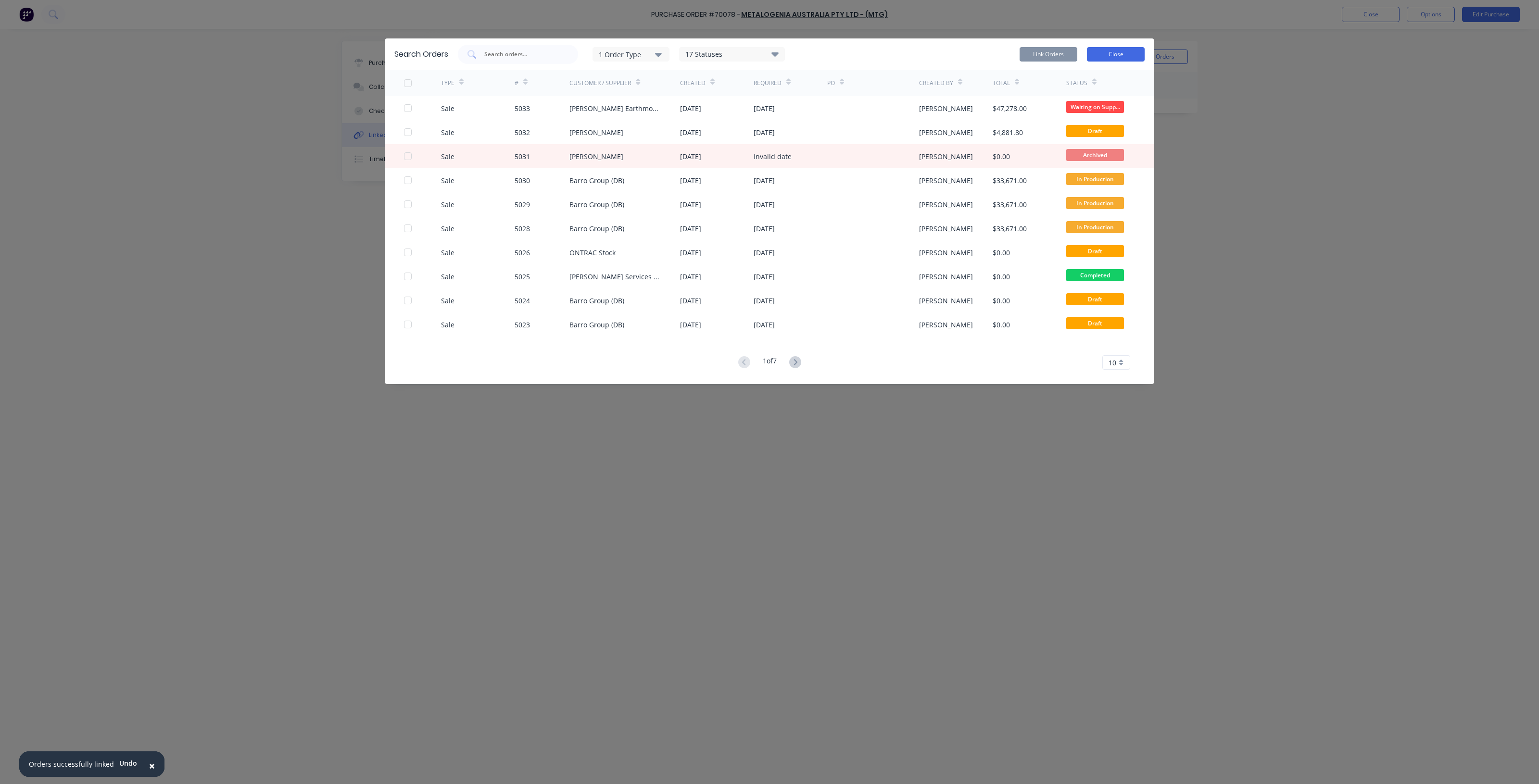
click at [1104, 53] on button "Close" at bounding box center [1116, 54] width 58 height 14
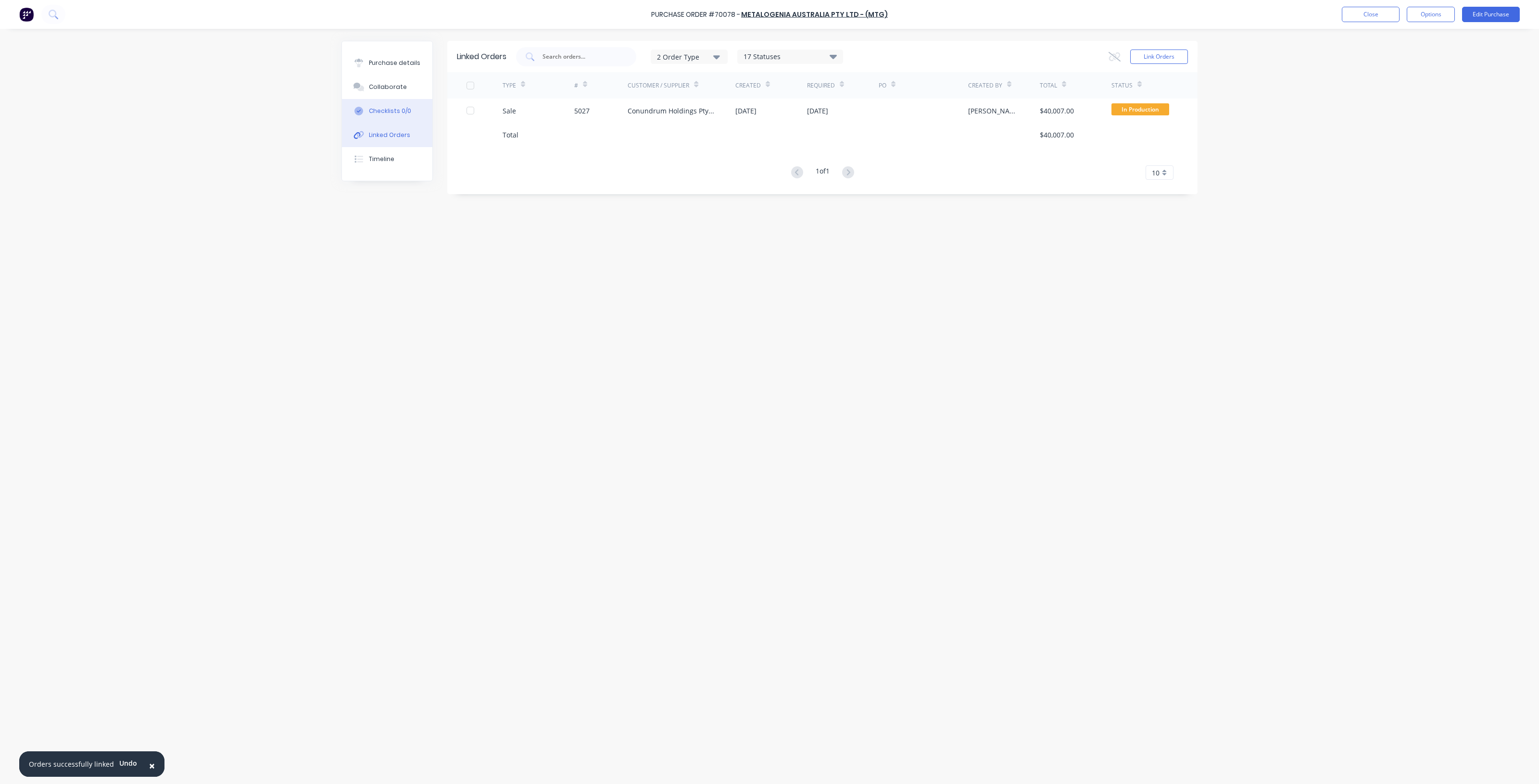
click at [382, 117] on button "Checklists 0/0" at bounding box center [387, 111] width 91 height 24
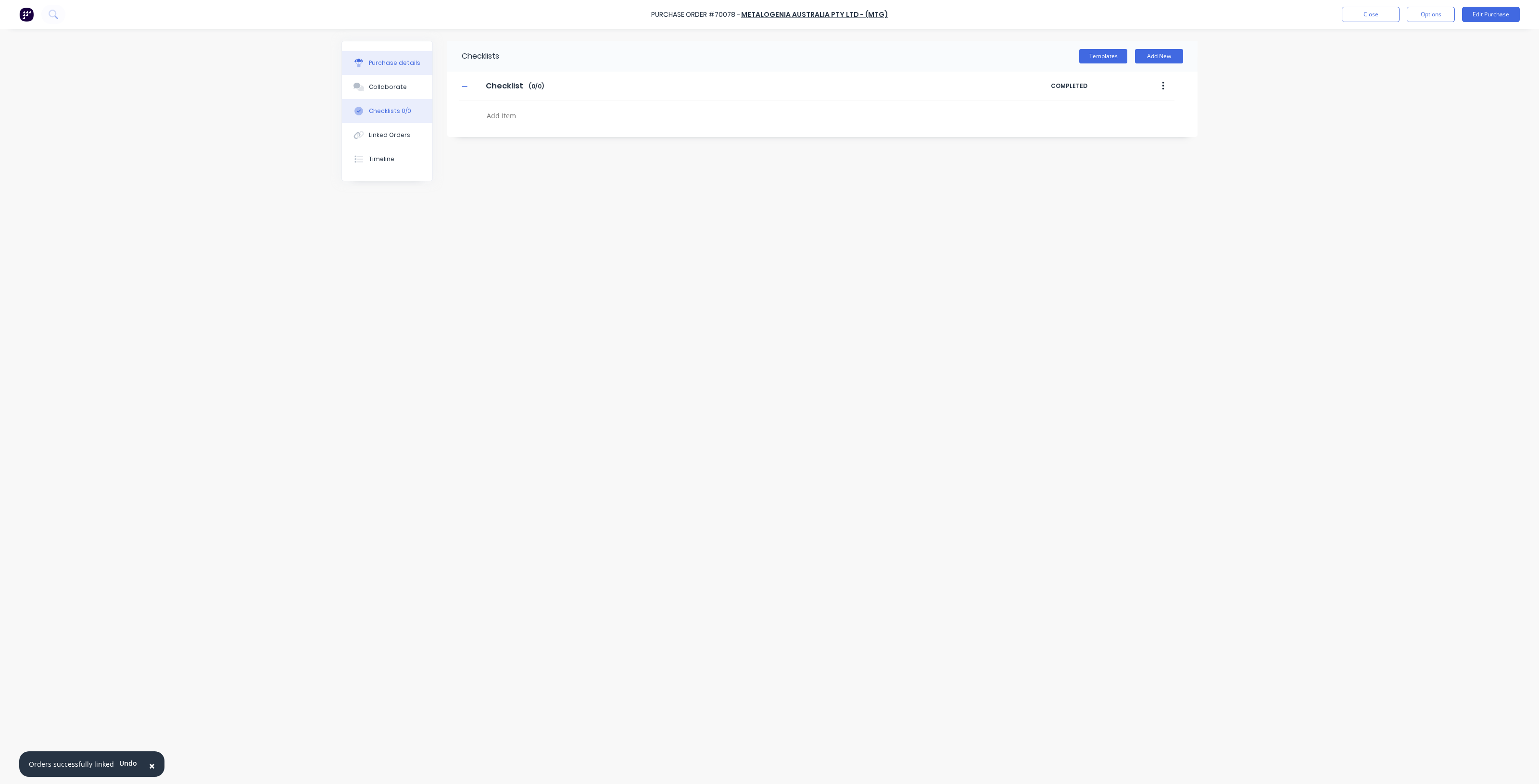
click at [404, 70] on button "Purchase details" at bounding box center [387, 63] width 91 height 24
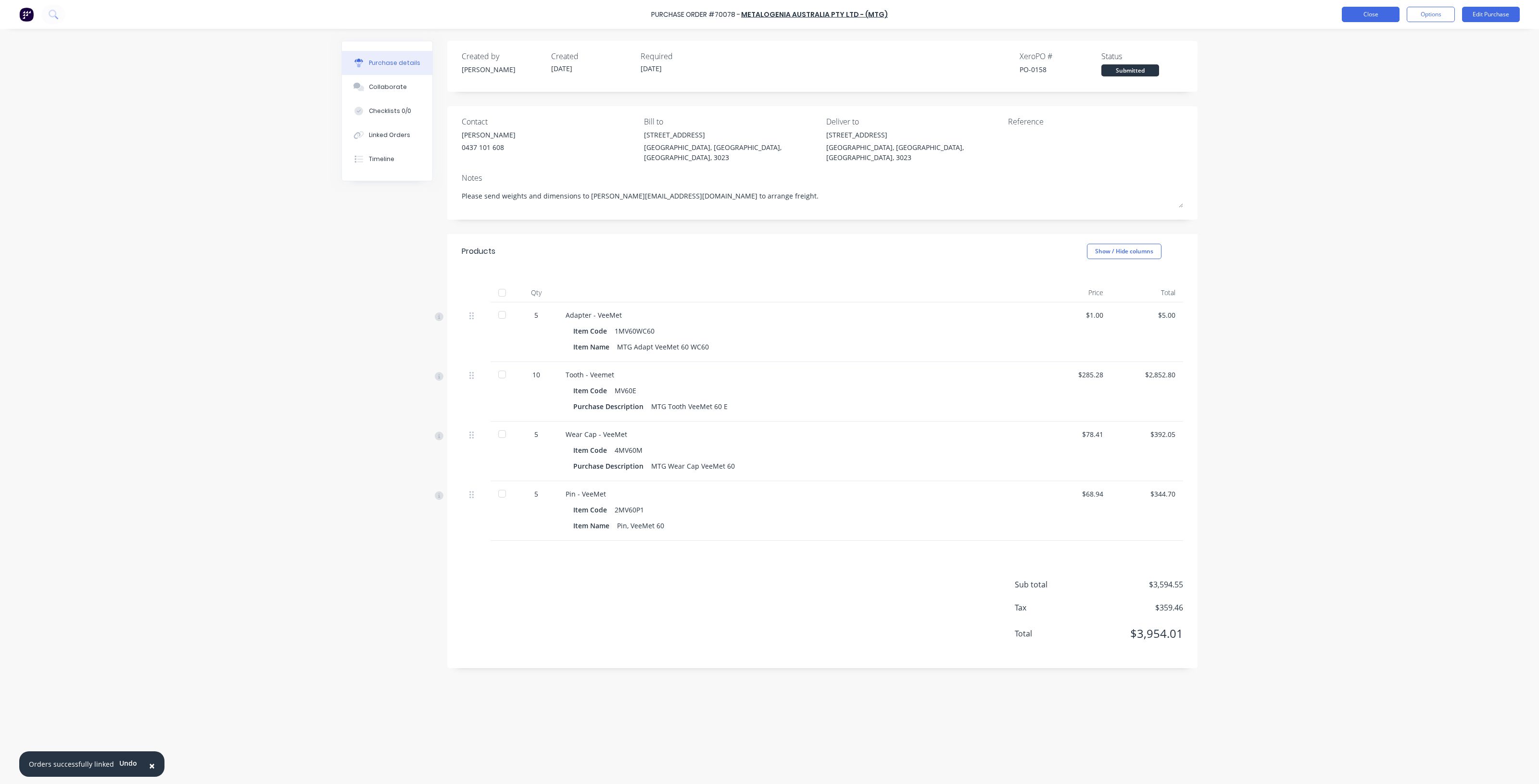
click at [1353, 14] on button "Close" at bounding box center [1371, 14] width 58 height 15
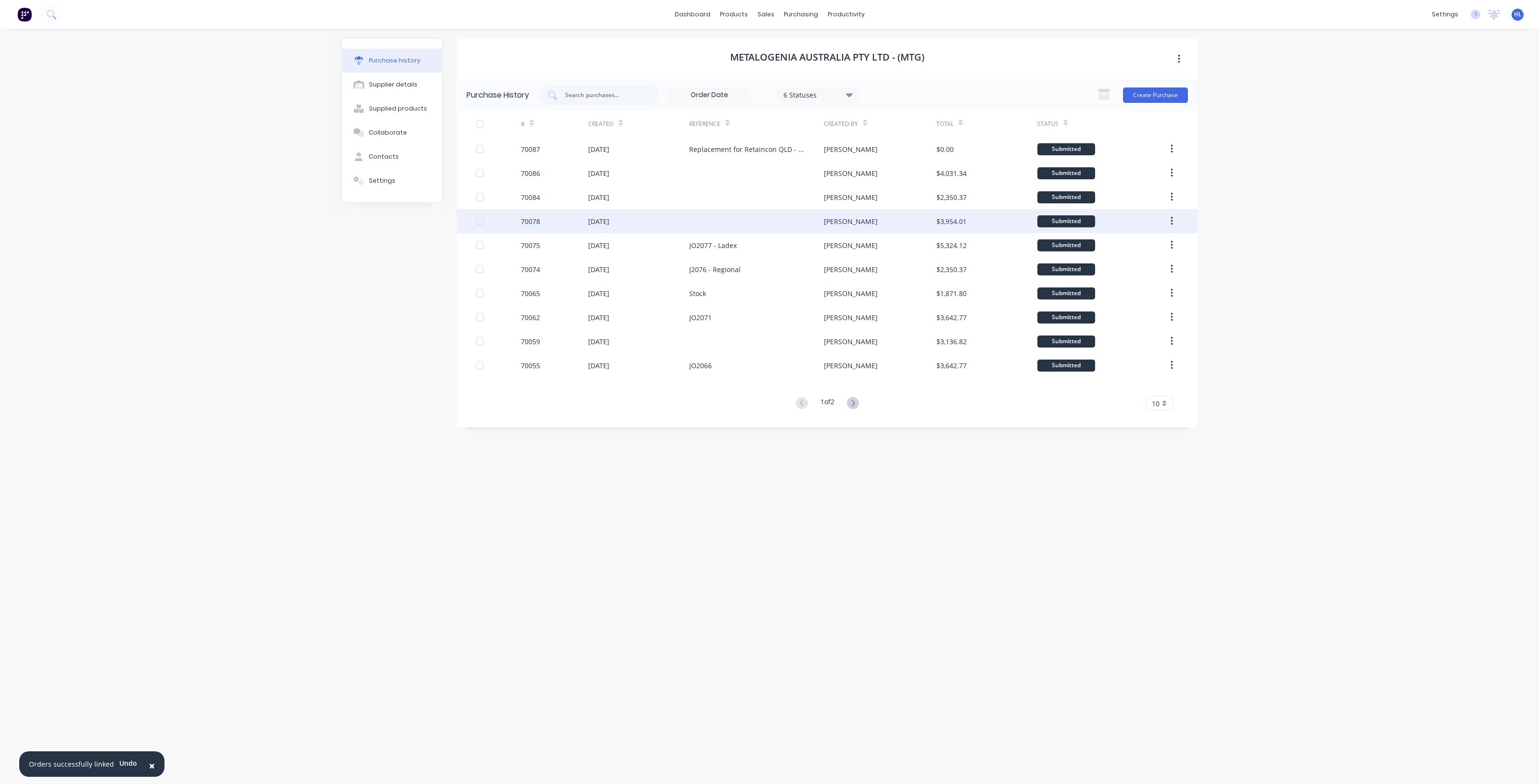
click at [530, 224] on div "70078" at bounding box center [530, 221] width 19 height 10
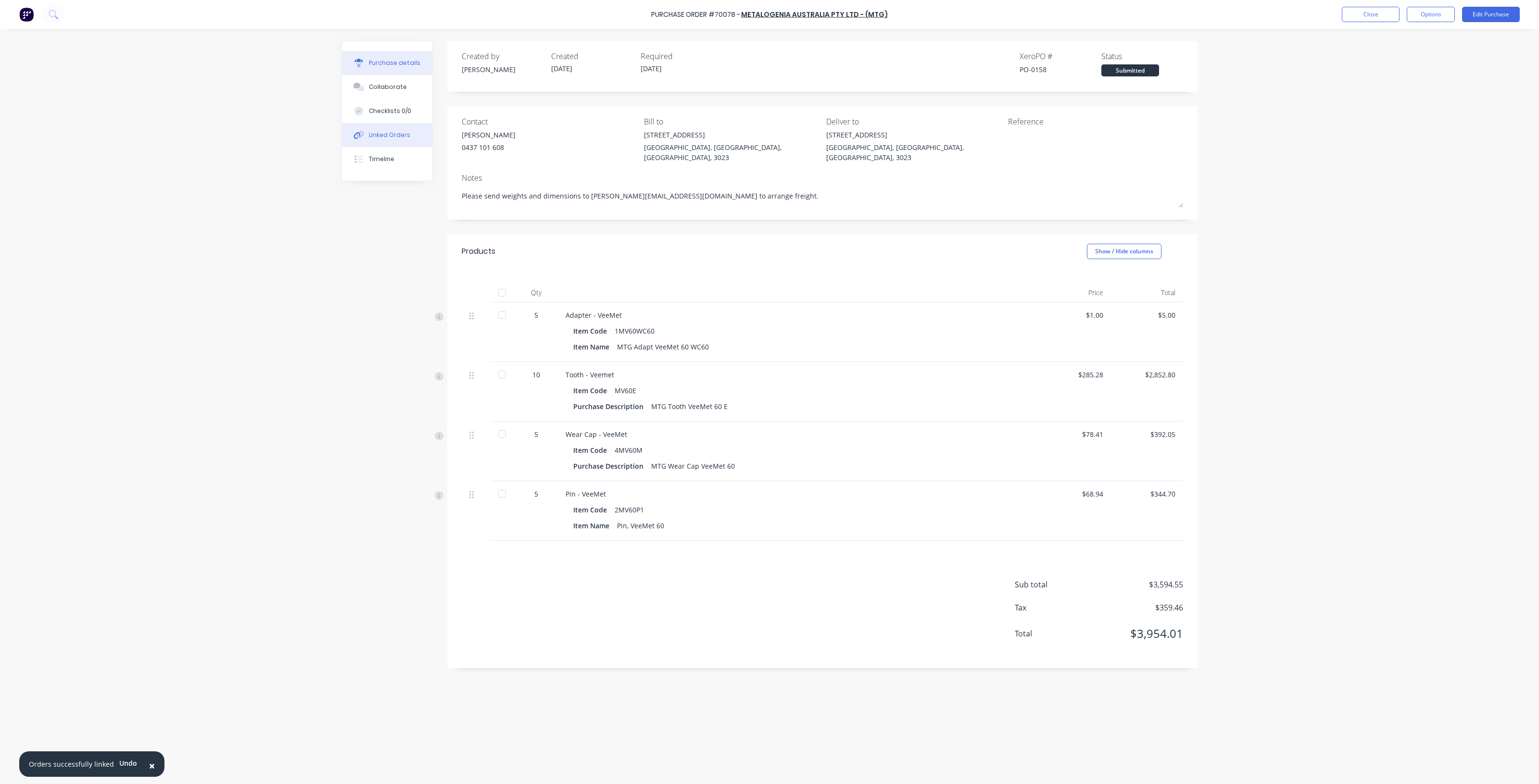
click at [412, 133] on button "Linked Orders" at bounding box center [387, 135] width 91 height 24
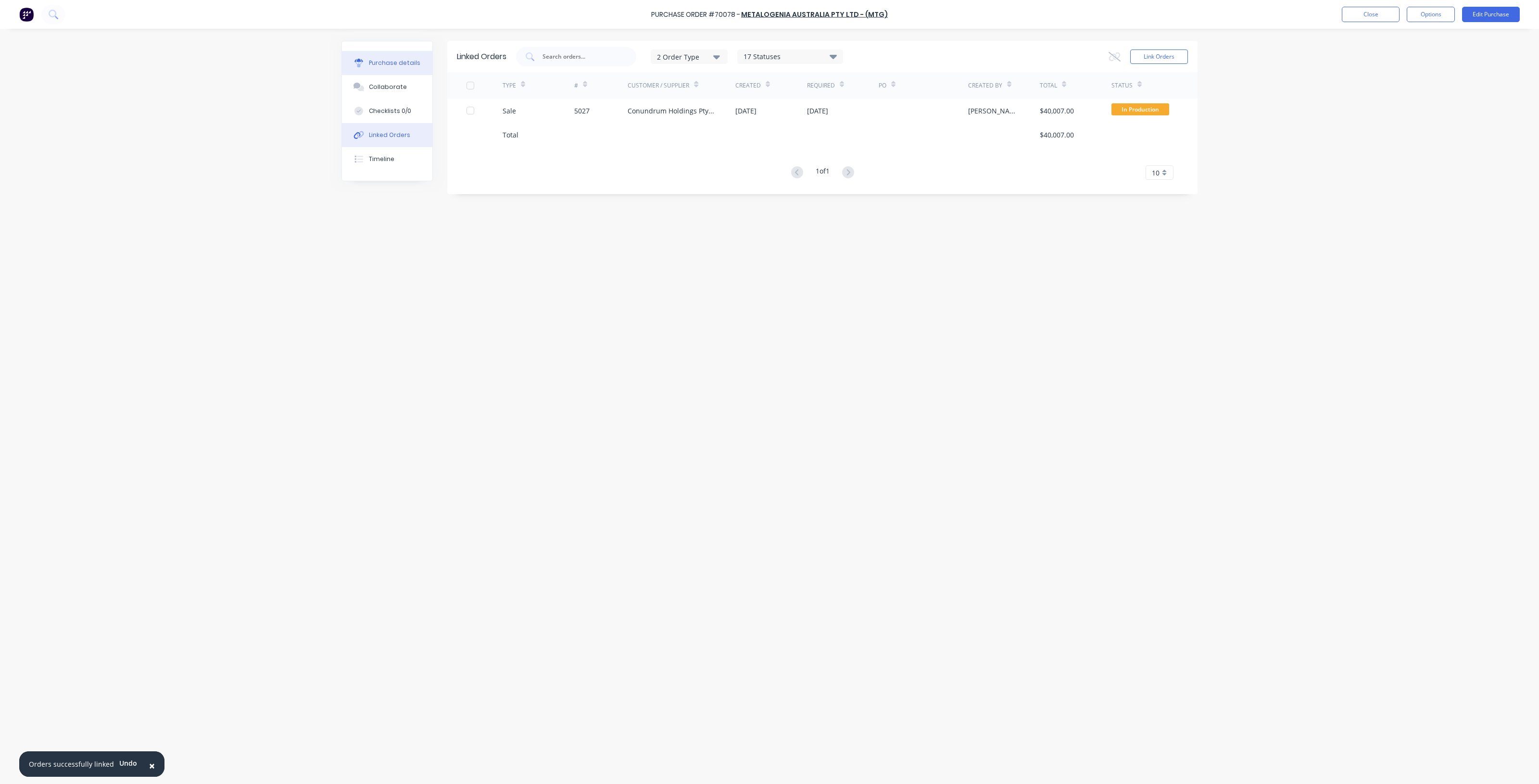
click at [385, 65] on div "Purchase details" at bounding box center [394, 63] width 51 height 9
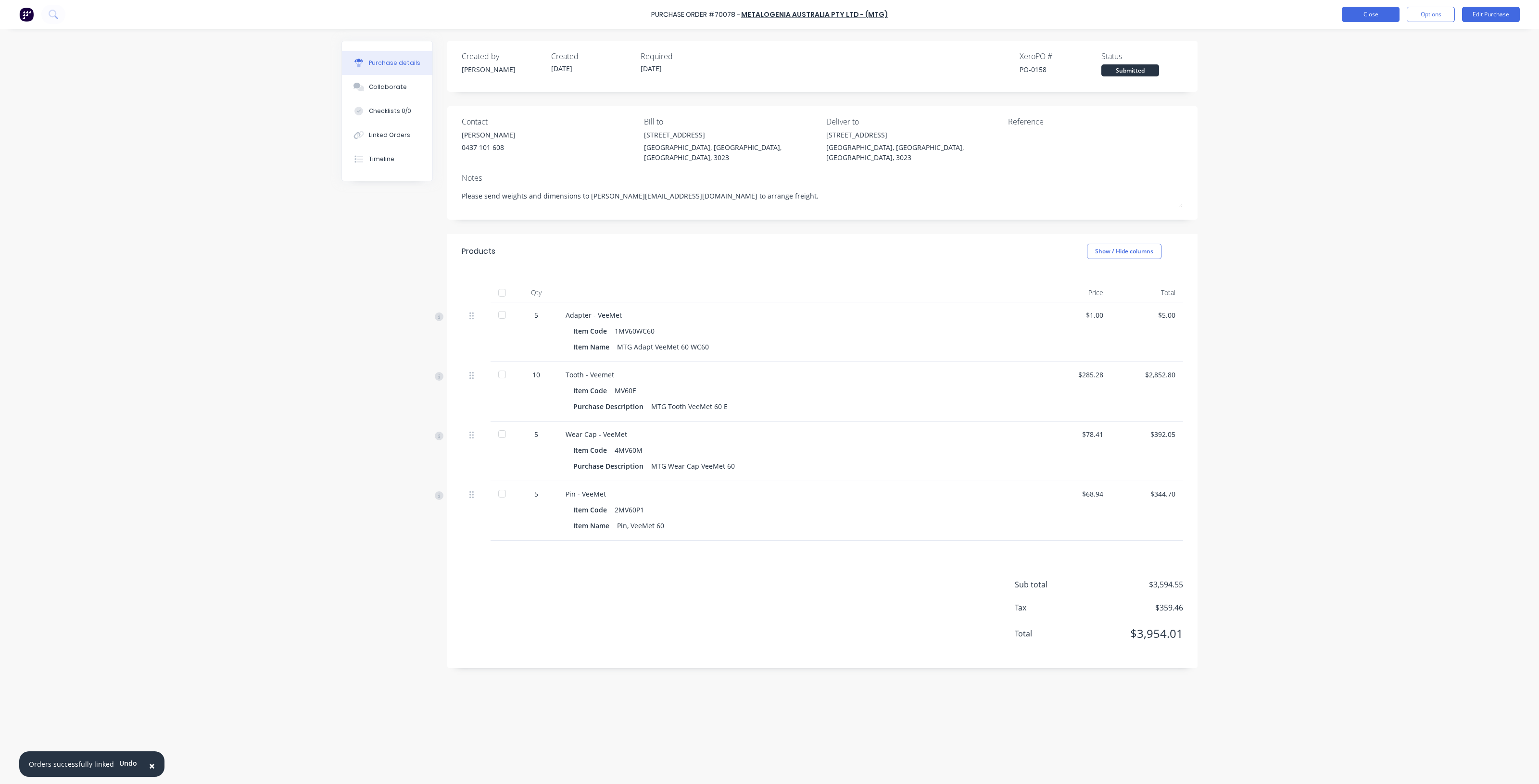
click at [1365, 18] on button "Close" at bounding box center [1371, 14] width 58 height 15
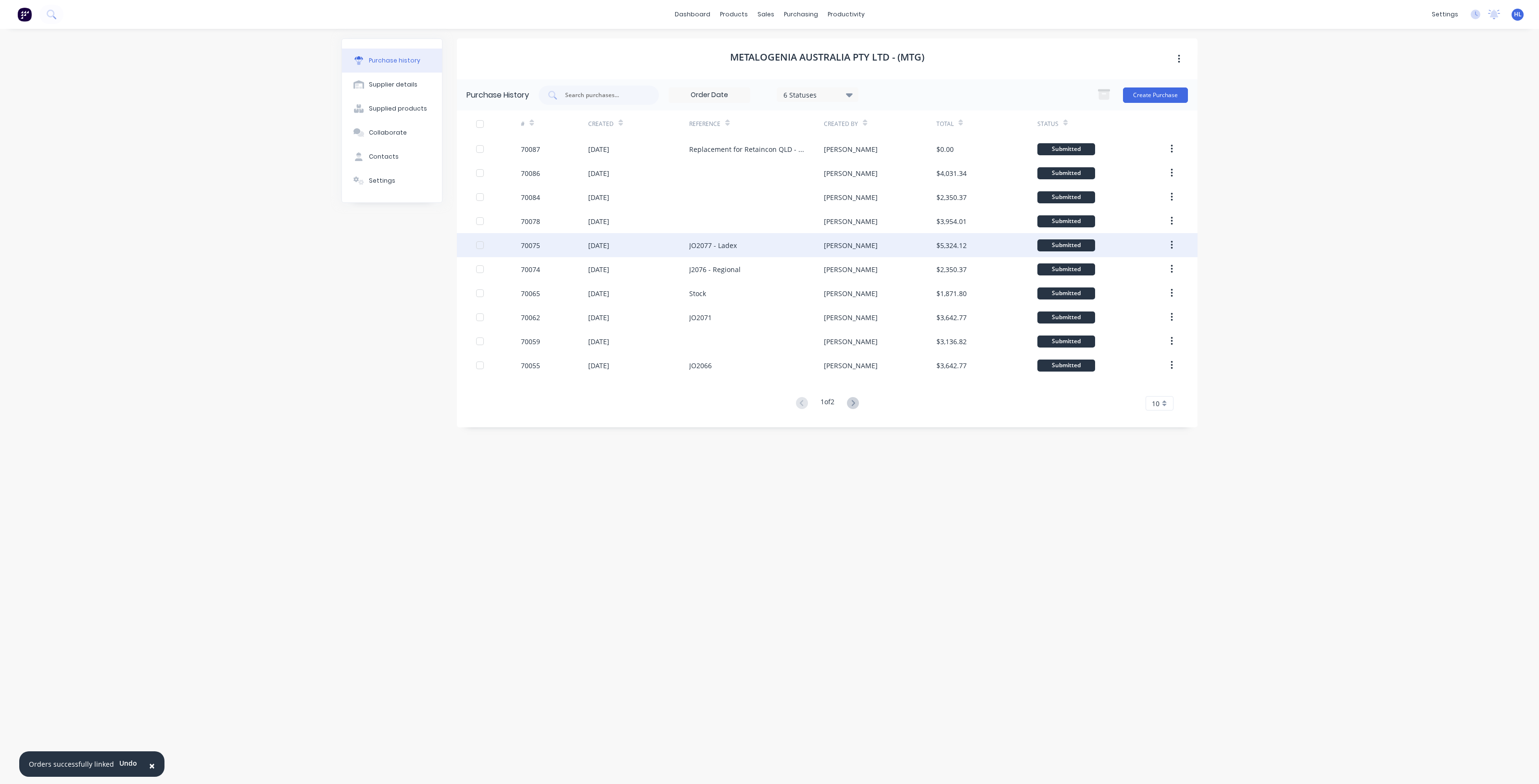
click at [515, 249] on div at bounding box center [498, 245] width 45 height 24
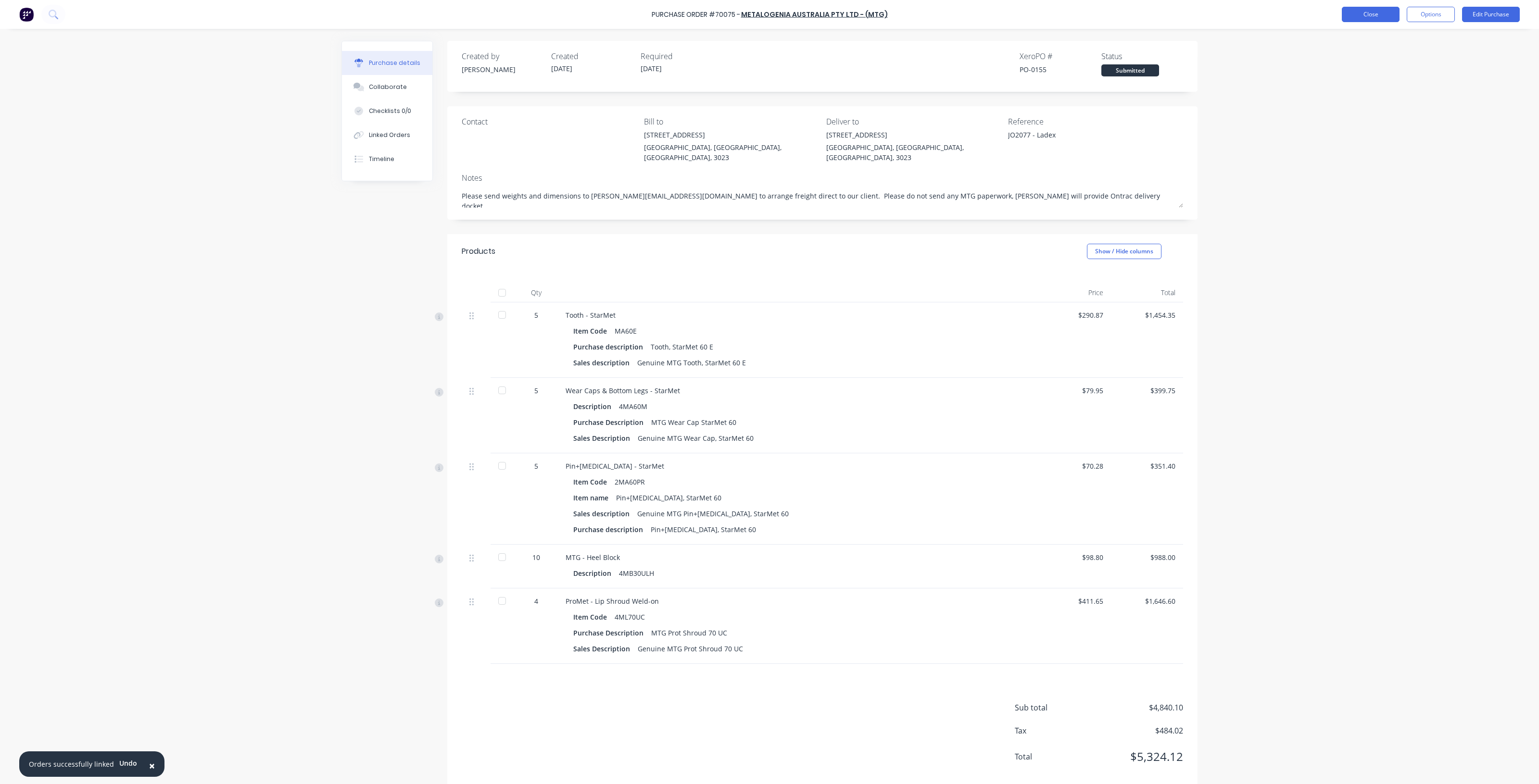
click at [1369, 12] on button "Close" at bounding box center [1371, 14] width 58 height 15
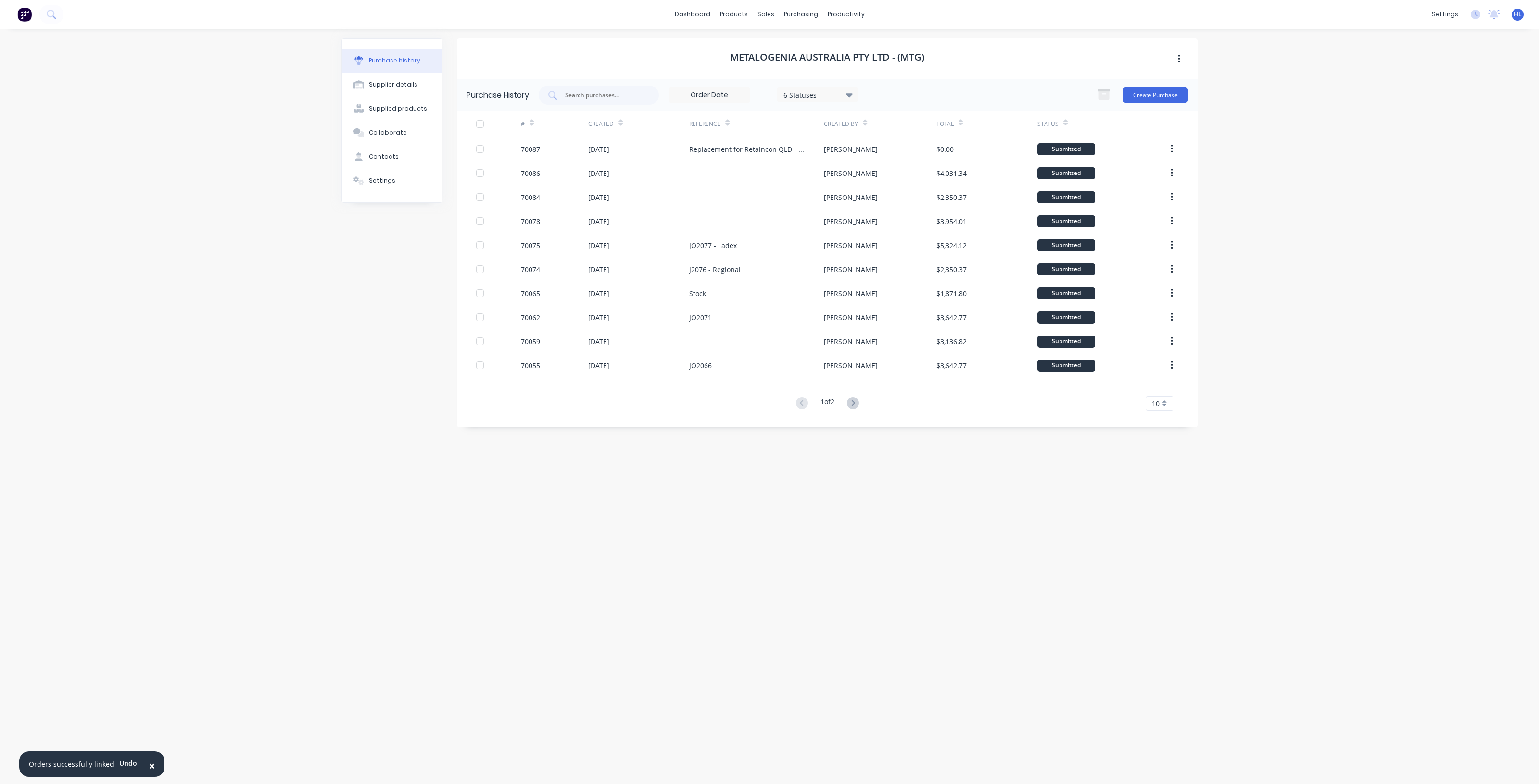
click at [855, 409] on button at bounding box center [853, 404] width 18 height 14
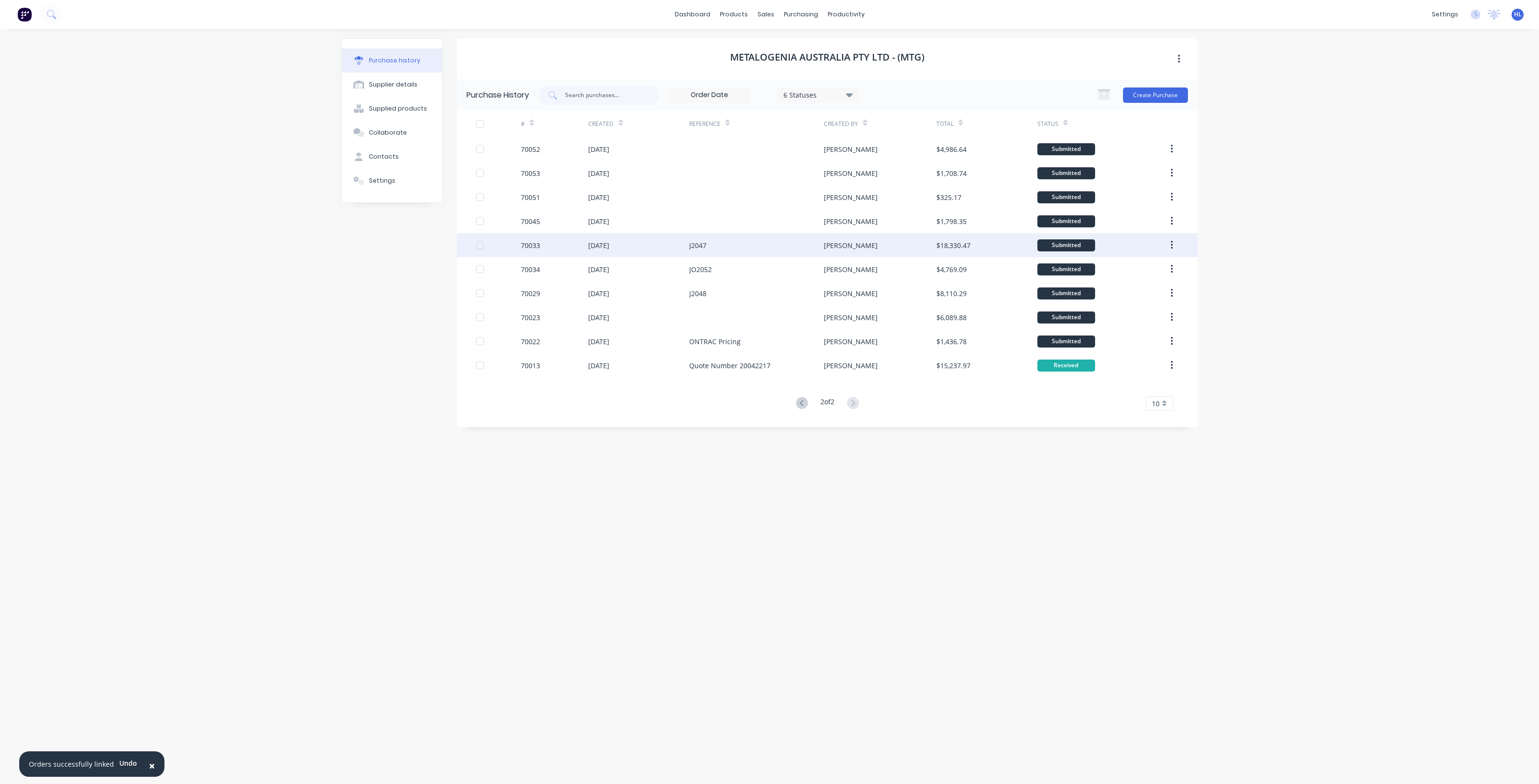
click at [541, 246] on div "70033" at bounding box center [554, 245] width 67 height 24
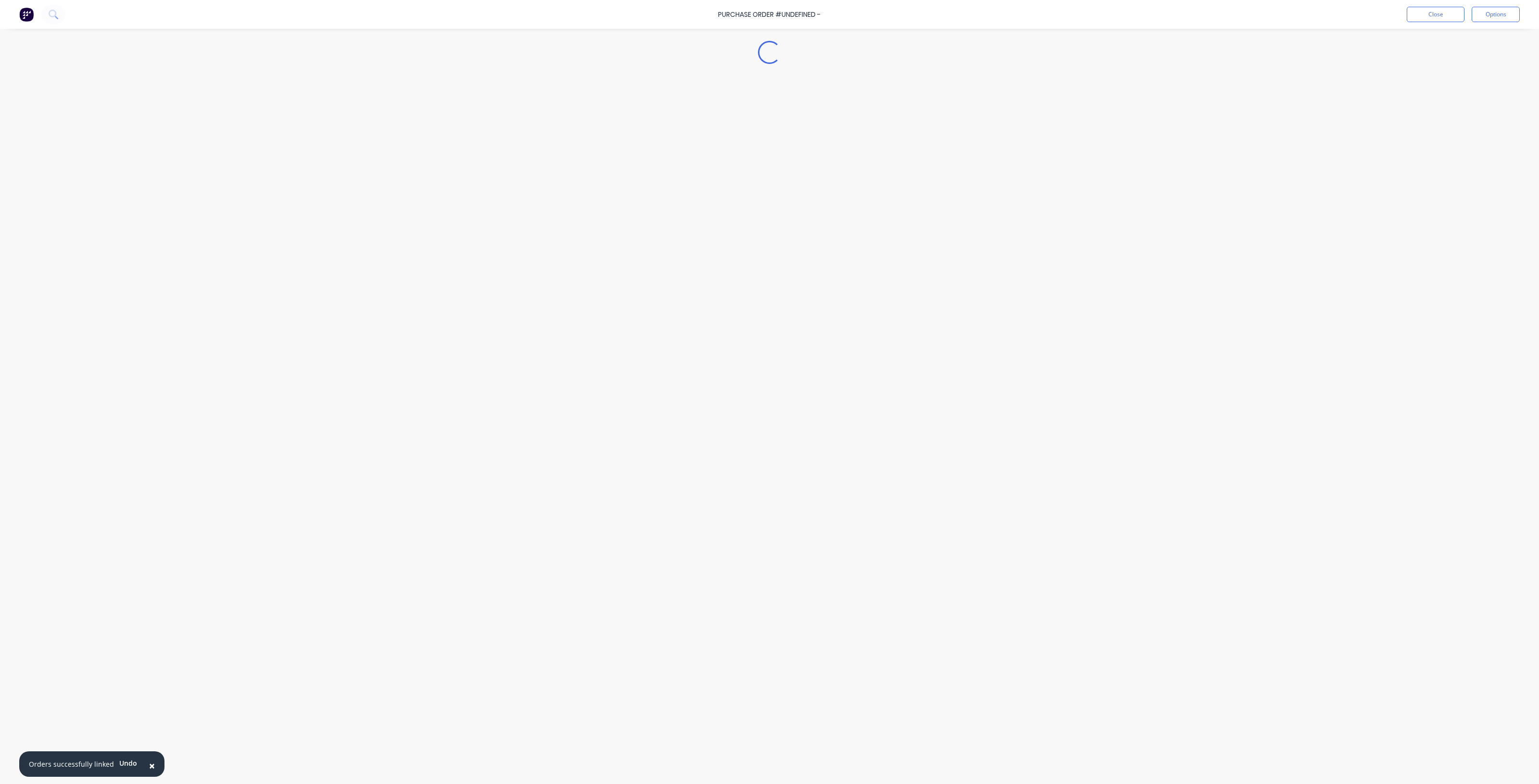
type textarea "x"
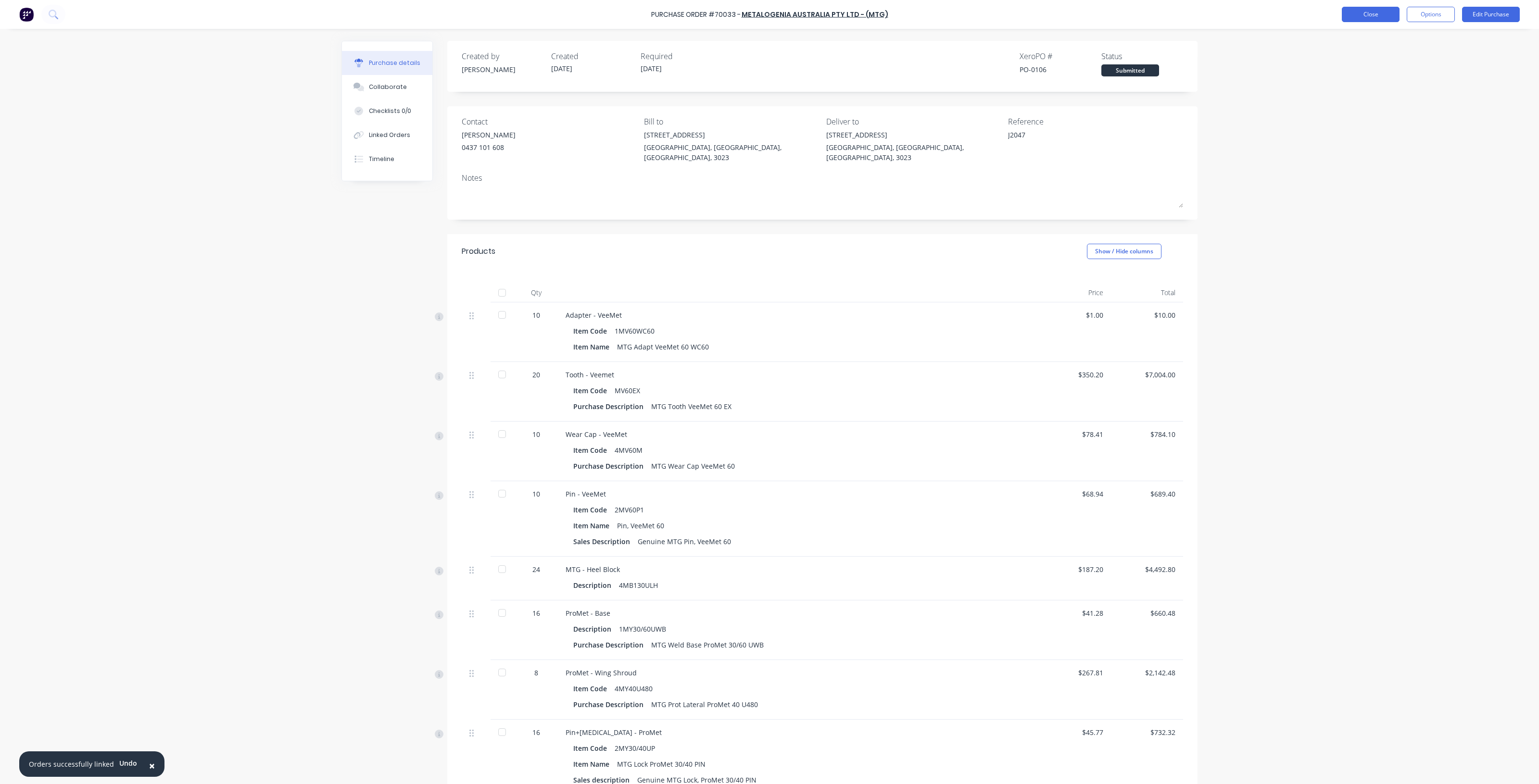
click at [1352, 13] on button "Close" at bounding box center [1371, 14] width 58 height 15
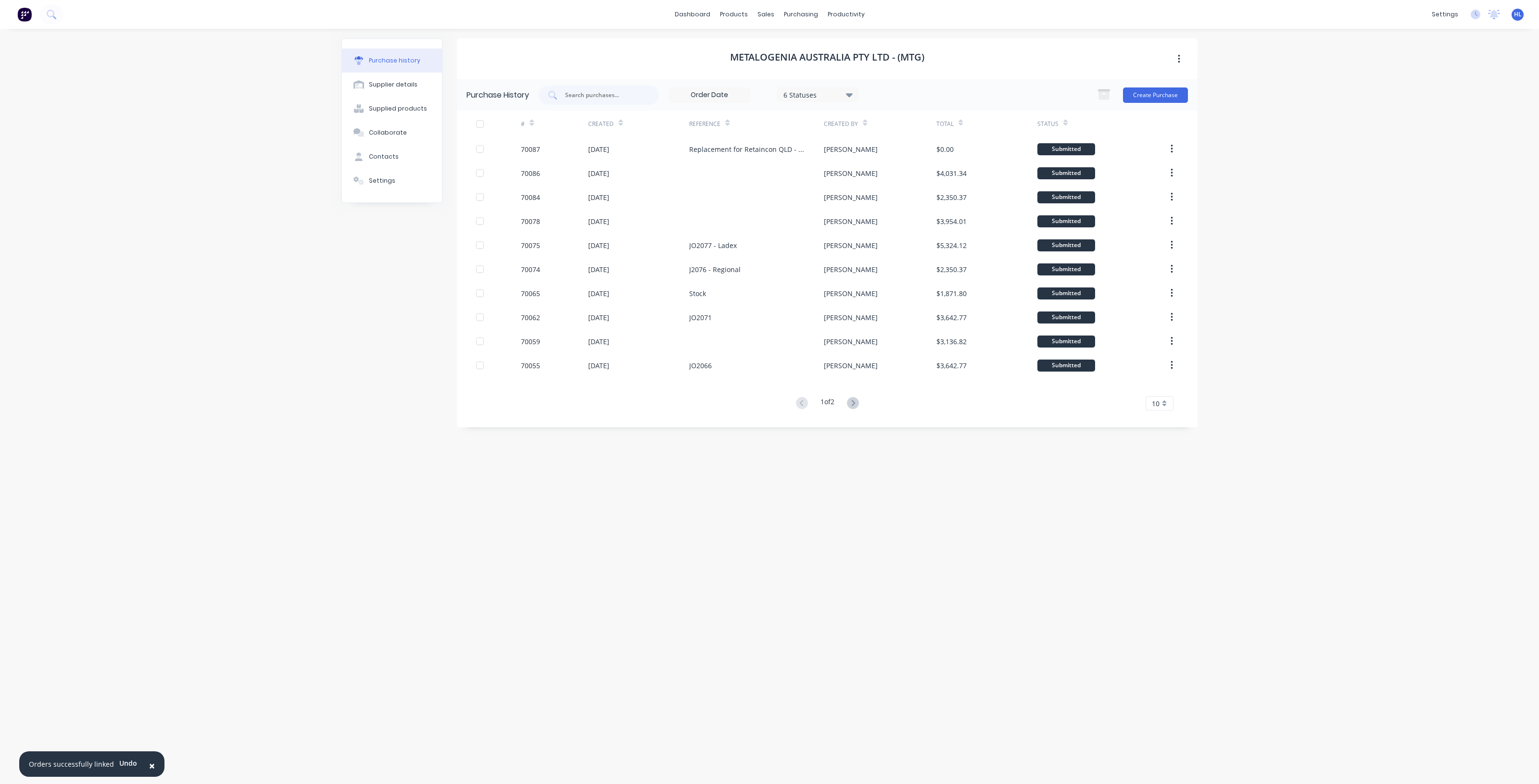
click at [856, 392] on div "# Created Reference Created By Total Status 70087 [DATE] Replacement for Retain…" at bounding box center [827, 260] width 741 height 300
click at [856, 399] on icon at bounding box center [853, 403] width 12 height 12
click at [778, 47] on div "Product Catalogue" at bounding box center [776, 46] width 60 height 9
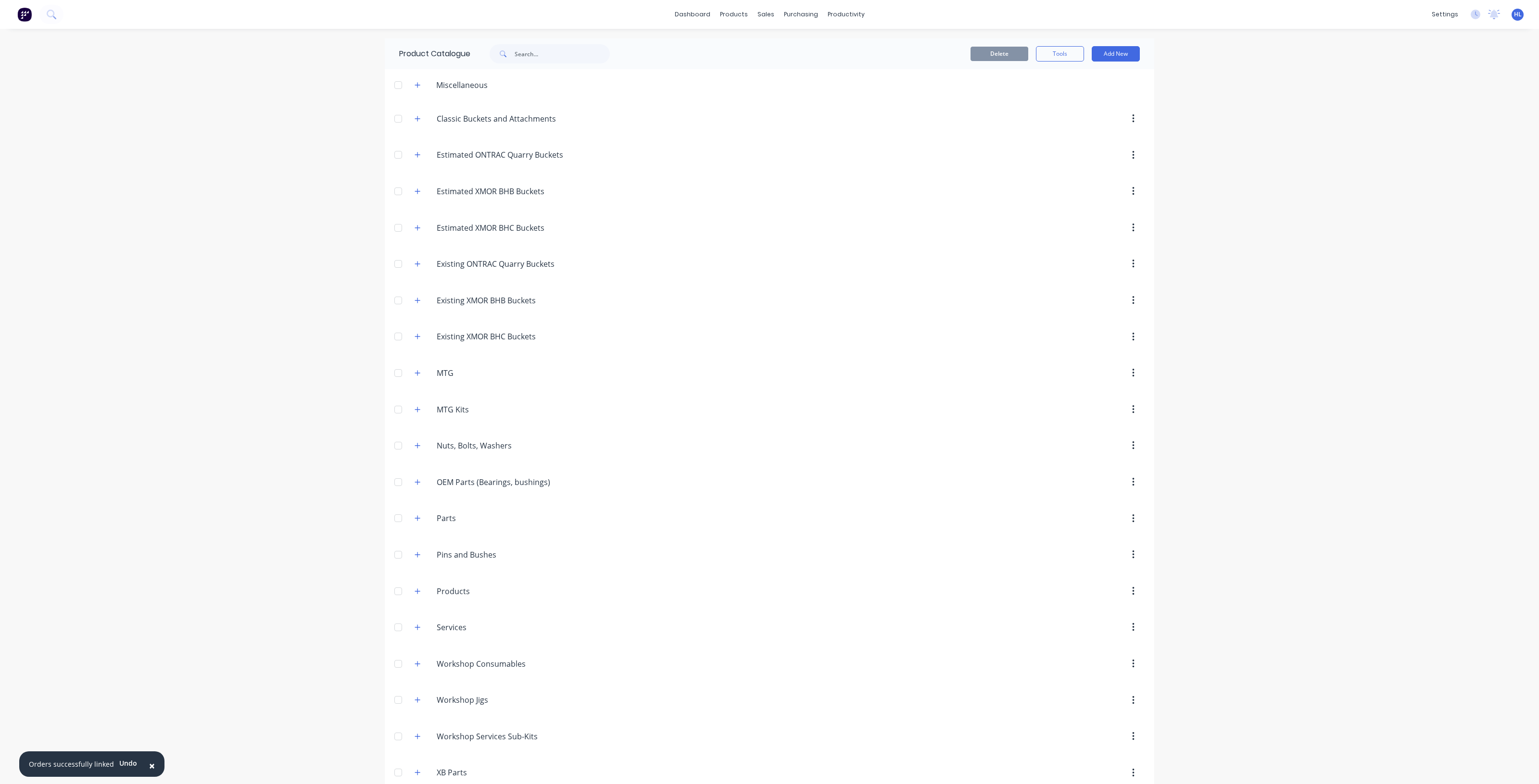
click at [149, 762] on span "×" at bounding box center [152, 766] width 6 height 14
click at [182, 708] on div "dashboard products sales purchasing productivity dashboard products Product Cat…" at bounding box center [770, 392] width 1539 height 784
click at [811, 36] on link "Purchase Orders" at bounding box center [837, 46] width 128 height 19
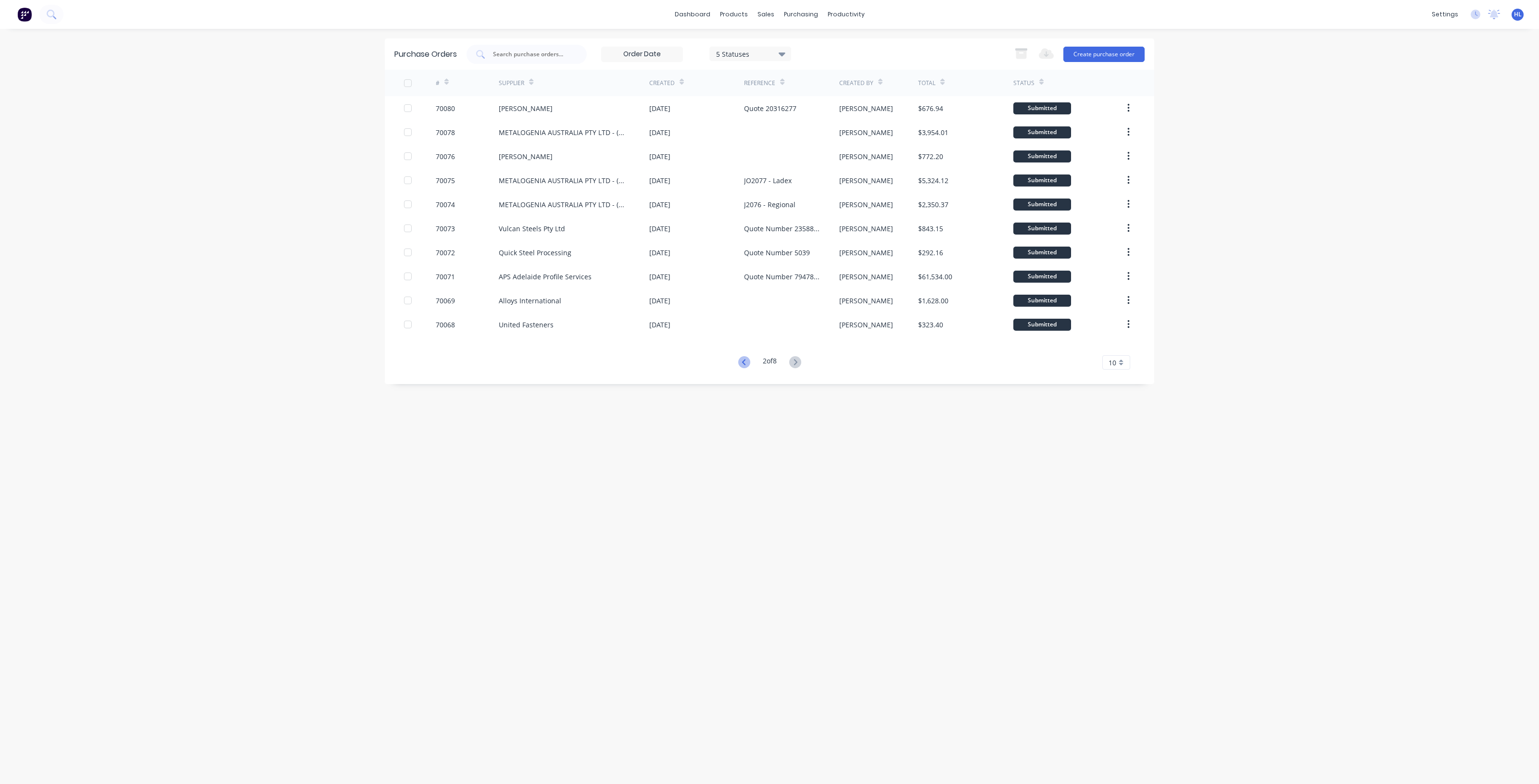
click at [742, 358] on icon at bounding box center [745, 362] width 12 height 12
click at [880, 443] on div "Purchase Orders 5 Statuses 5 Statuses Export to Excel (XLSX) Create purchase or…" at bounding box center [770, 406] width 770 height 736
drag, startPoint x: 879, startPoint y: 446, endPoint x: 816, endPoint y: 470, distance: 67.4
click at [816, 470] on div "Purchase Orders 5 Statuses 5 Statuses Export to Excel (XLSX) Create purchase or…" at bounding box center [770, 406] width 770 height 736
click at [1408, 116] on div "dashboard products sales purchasing productivity dashboard products Product Cat…" at bounding box center [770, 392] width 1539 height 784
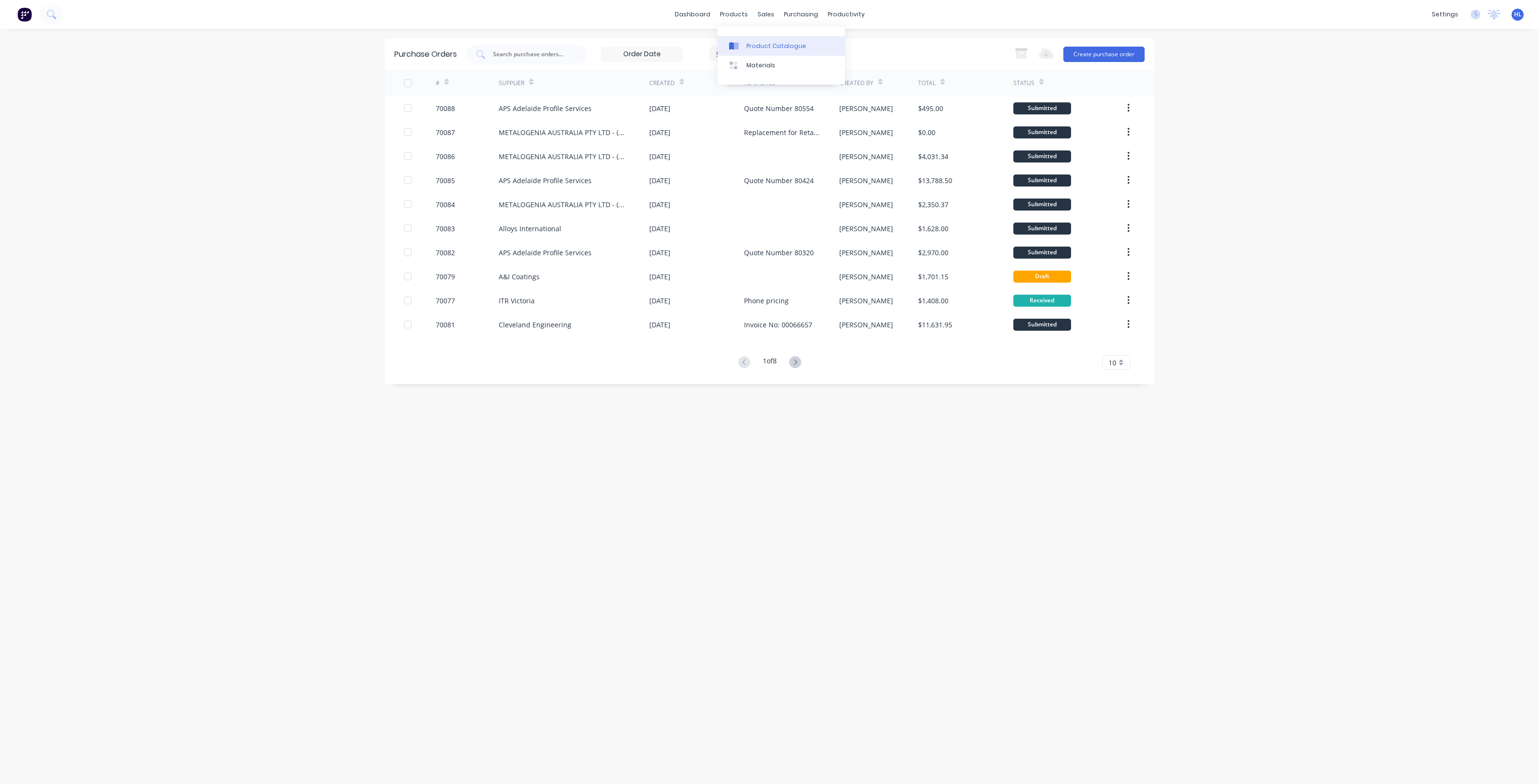
click at [758, 45] on div "Product Catalogue" at bounding box center [776, 46] width 60 height 9
